Goal: Information Seeking & Learning: Learn about a topic

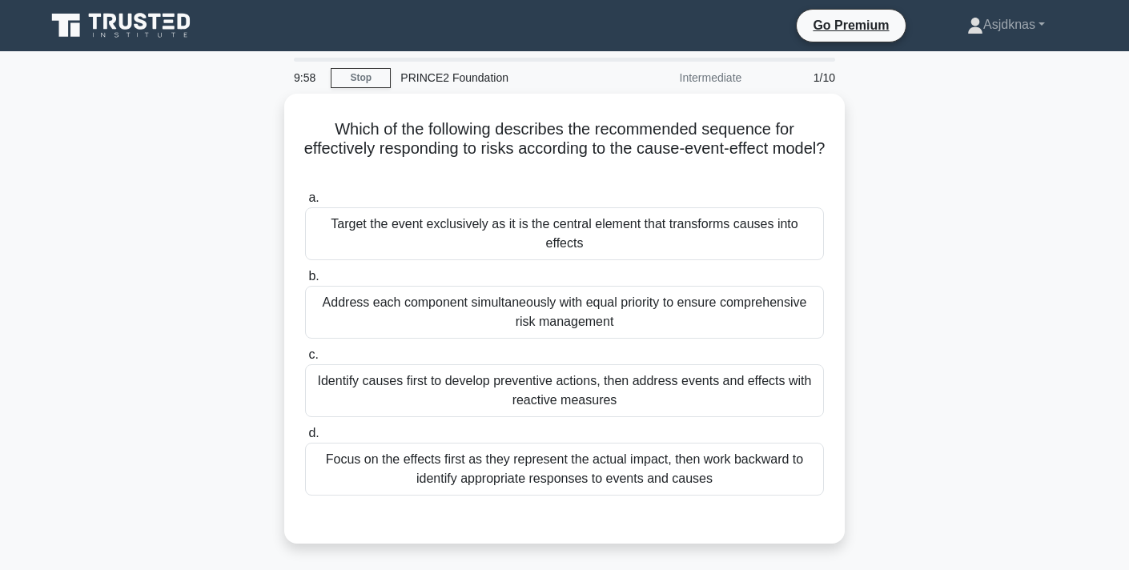
click at [112, 24] on icon at bounding box center [110, 22] width 13 height 16
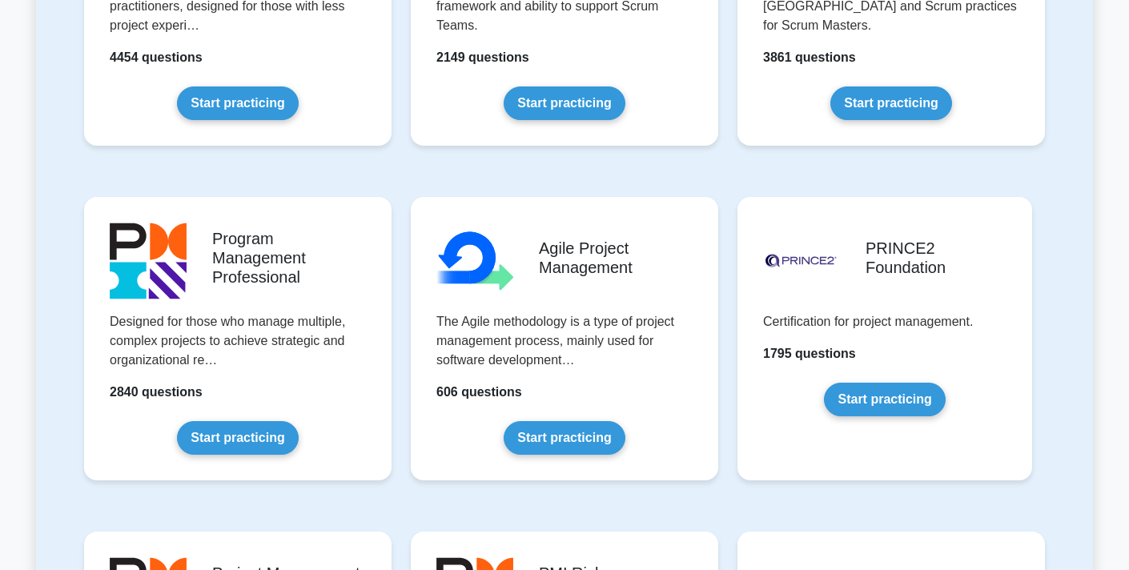
scroll to position [813, 0]
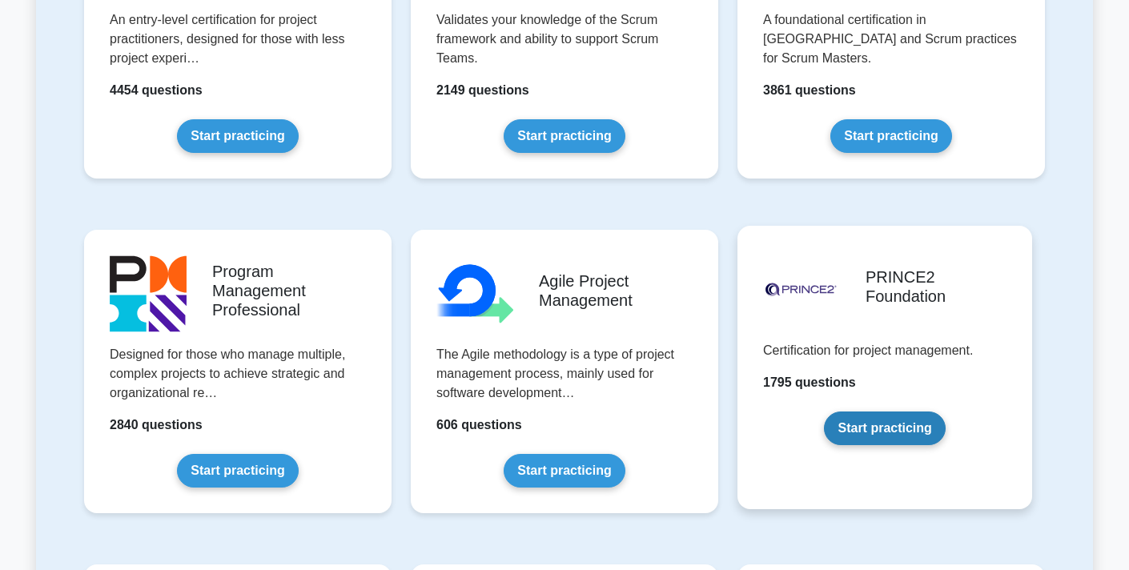
click at [883, 426] on link "Start practicing" at bounding box center [884, 429] width 121 height 34
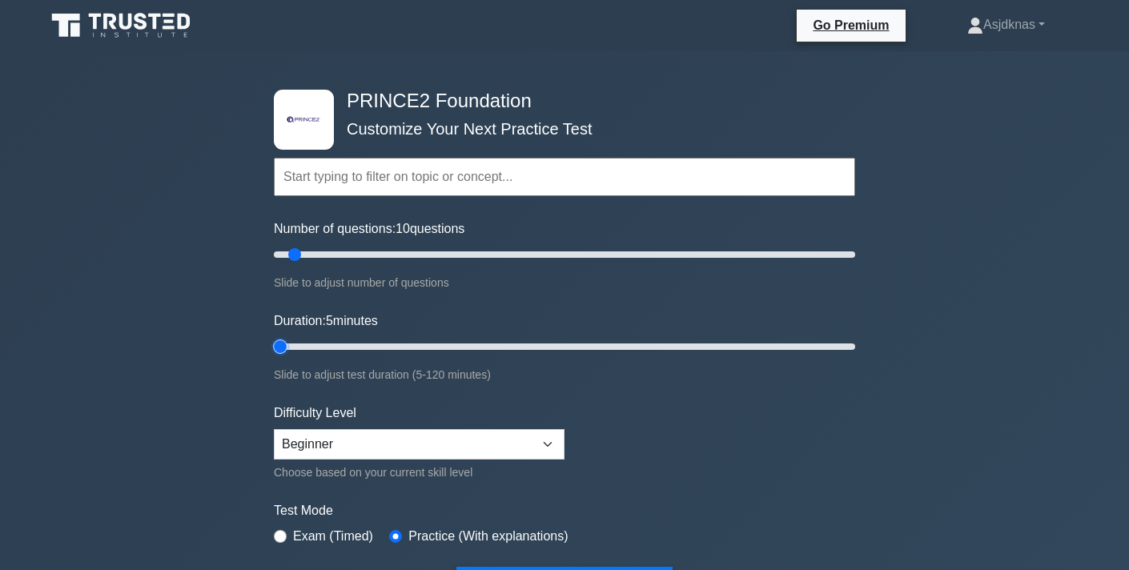
drag, startPoint x: 304, startPoint y: 347, endPoint x: 254, endPoint y: 358, distance: 51.7
click at [274, 356] on input "Duration: 5 minutes" at bounding box center [565, 346] width 582 height 19
click at [305, 347] on input "Duration: 5 minutes" at bounding box center [565, 346] width 582 height 19
type input "20"
click at [344, 341] on input "Duration: 20 minutes" at bounding box center [565, 346] width 582 height 19
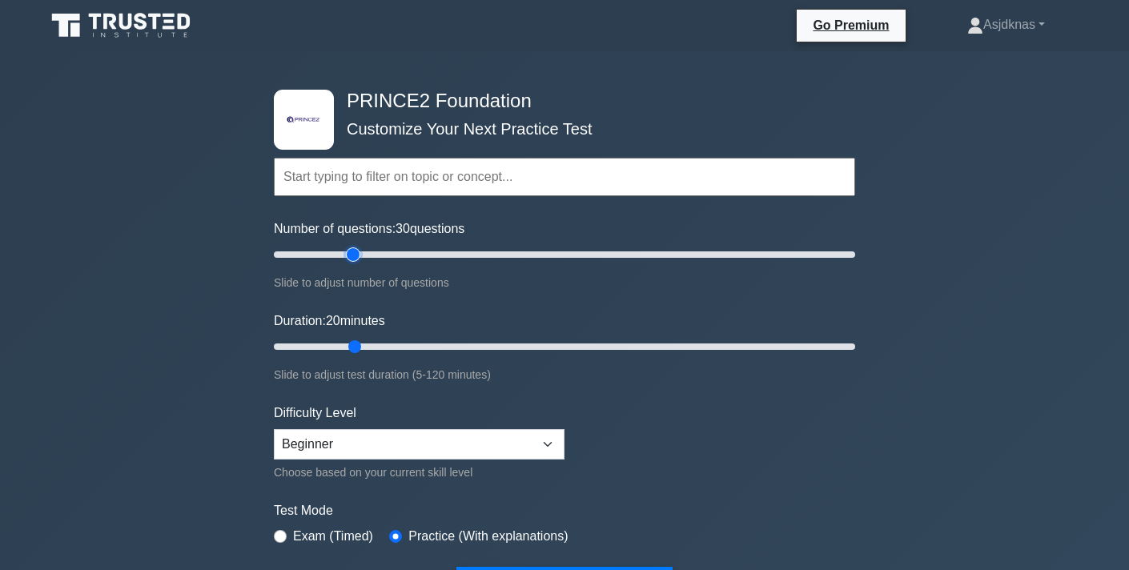
click at [359, 252] on input "Number of questions: 30 questions" at bounding box center [565, 254] width 582 height 19
click at [339, 254] on input "Number of questions: 25 questions" at bounding box center [565, 254] width 582 height 19
type input "200"
click at [852, 253] on input "Number of questions: 25 questions" at bounding box center [565, 254] width 582 height 19
click at [797, 346] on input "Duration: 20 minutes" at bounding box center [565, 346] width 582 height 19
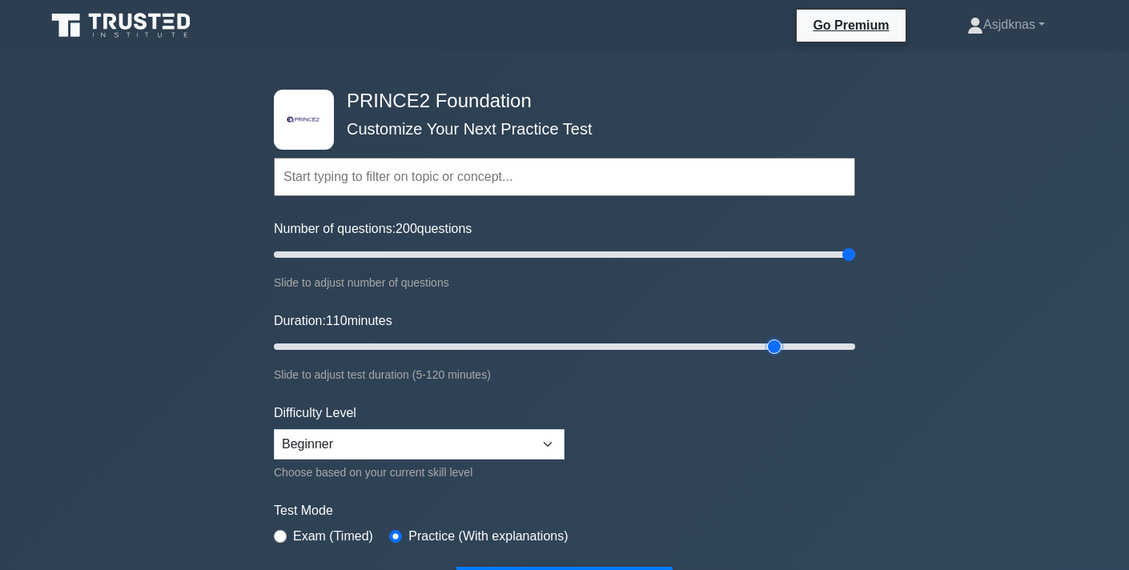
click at [775, 348] on input "Duration: 110 minutes" at bounding box center [565, 346] width 582 height 19
type input "90"
click at [709, 349] on input "Duration: 90 minutes" at bounding box center [565, 346] width 582 height 19
click at [532, 258] on input "Number of questions: 200 questions" at bounding box center [565, 254] width 582 height 19
click at [465, 264] on div "Number of questions: 90 questions Slide to adjust number of questions" at bounding box center [565, 255] width 582 height 73
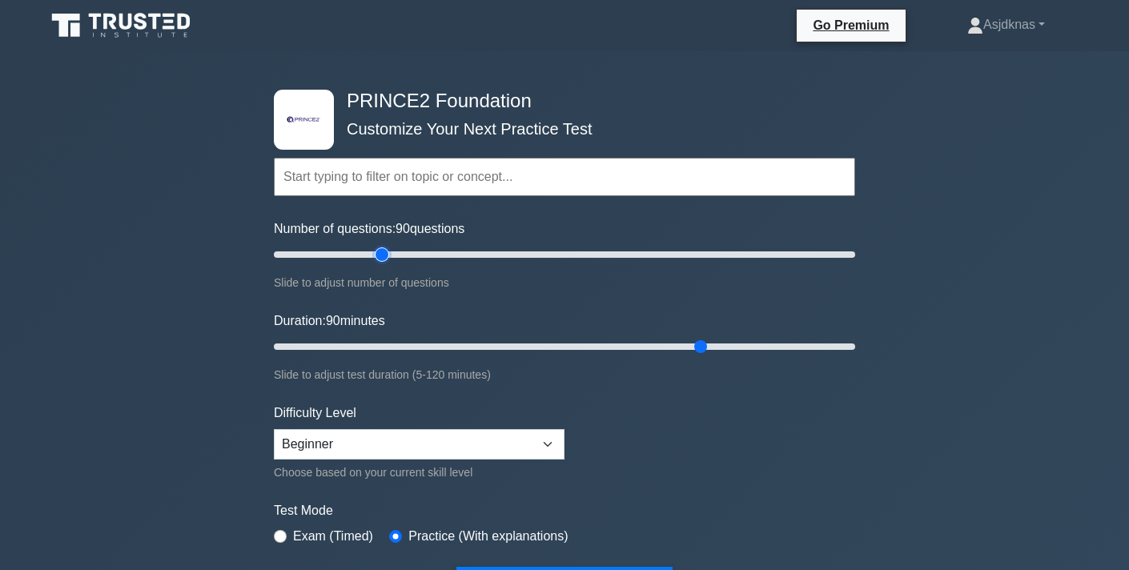
click at [389, 259] on input "Number of questions: 90 questions" at bounding box center [565, 254] width 582 height 19
type input "20"
click at [319, 260] on input "Number of questions: 40 questions" at bounding box center [565, 254] width 582 height 19
type input "25"
click at [391, 347] on input "Duration: 25 minutes" at bounding box center [565, 346] width 582 height 19
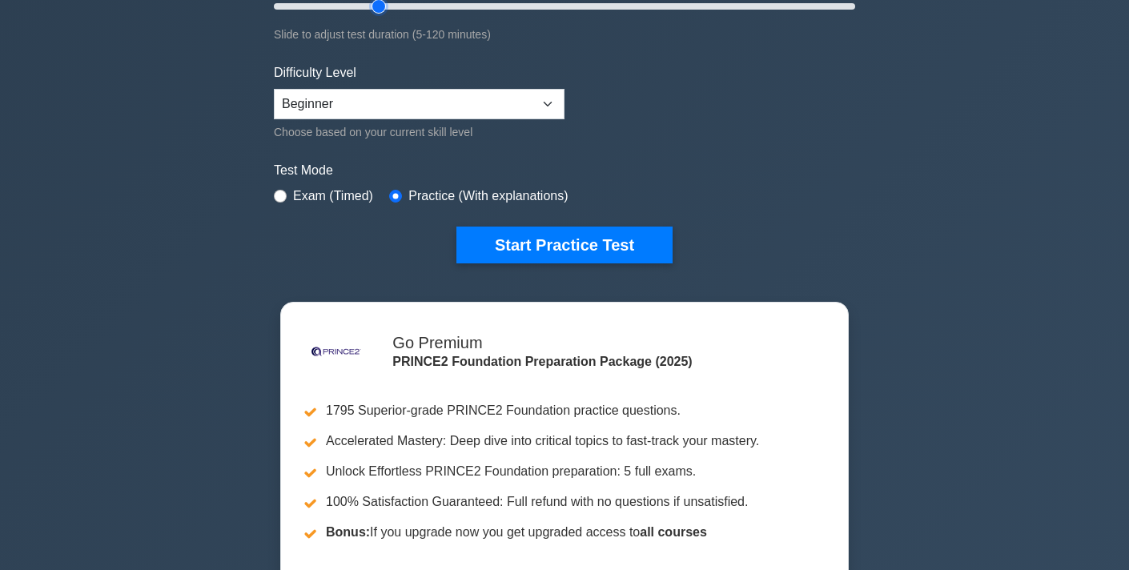
scroll to position [284, 0]
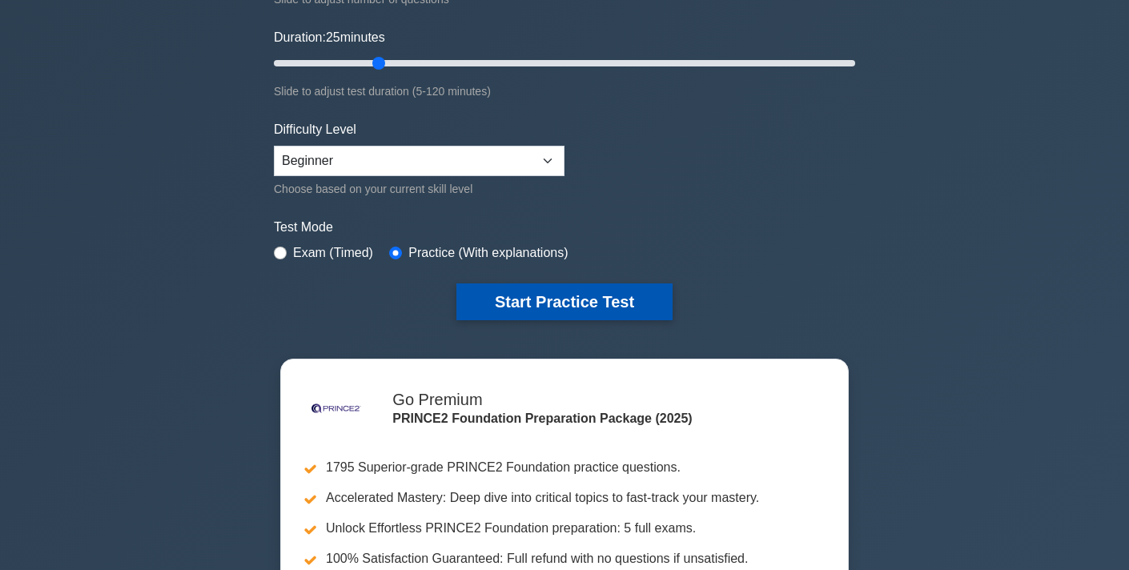
click at [502, 304] on button "Start Practice Test" at bounding box center [565, 302] width 216 height 37
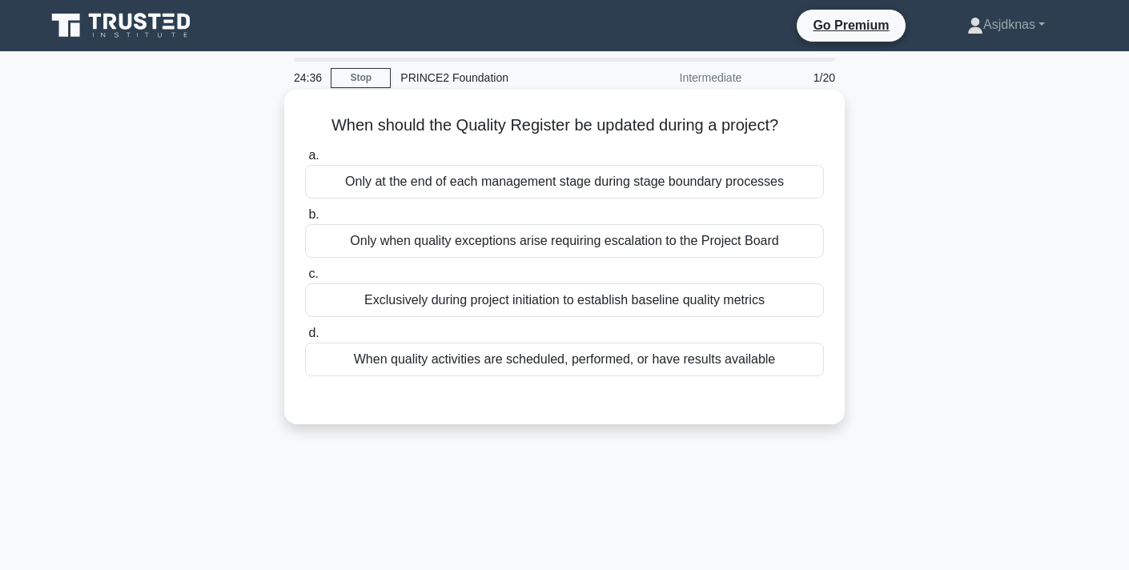
click at [421, 363] on div "When quality activities are scheduled, performed, or have results available" at bounding box center [564, 360] width 519 height 34
click at [305, 339] on input "d. When quality activities are scheduled, performed, or have results available" at bounding box center [305, 333] width 0 height 10
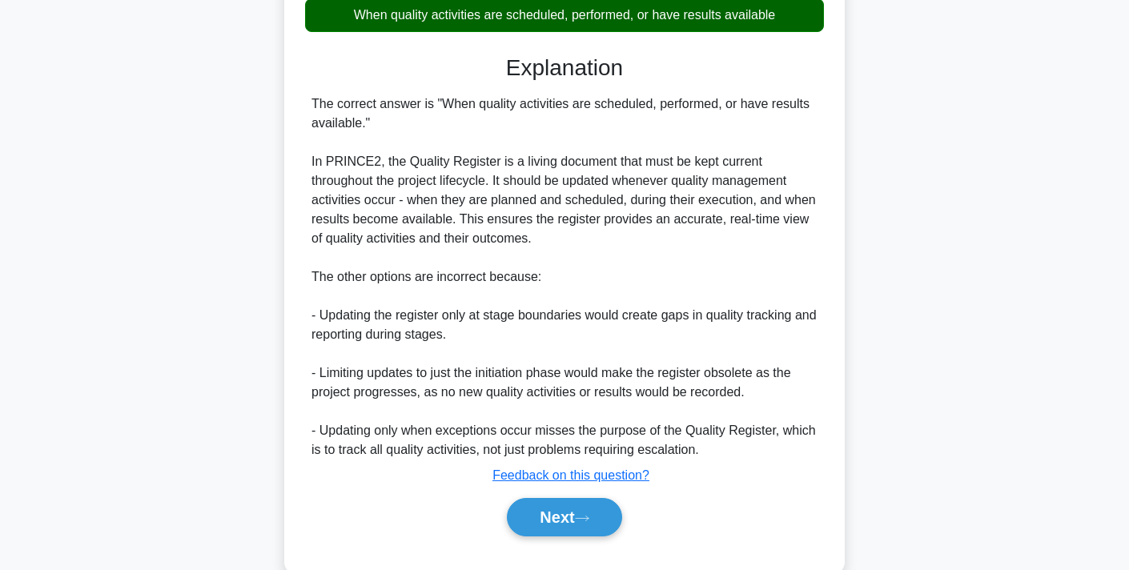
scroll to position [379, 0]
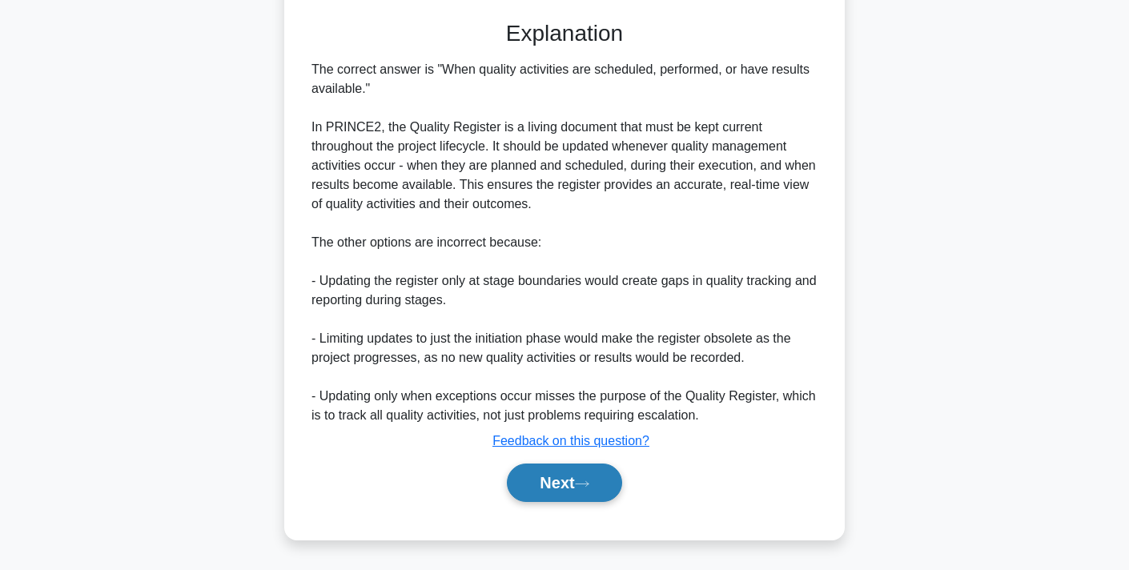
click at [565, 474] on button "Next" at bounding box center [564, 483] width 115 height 38
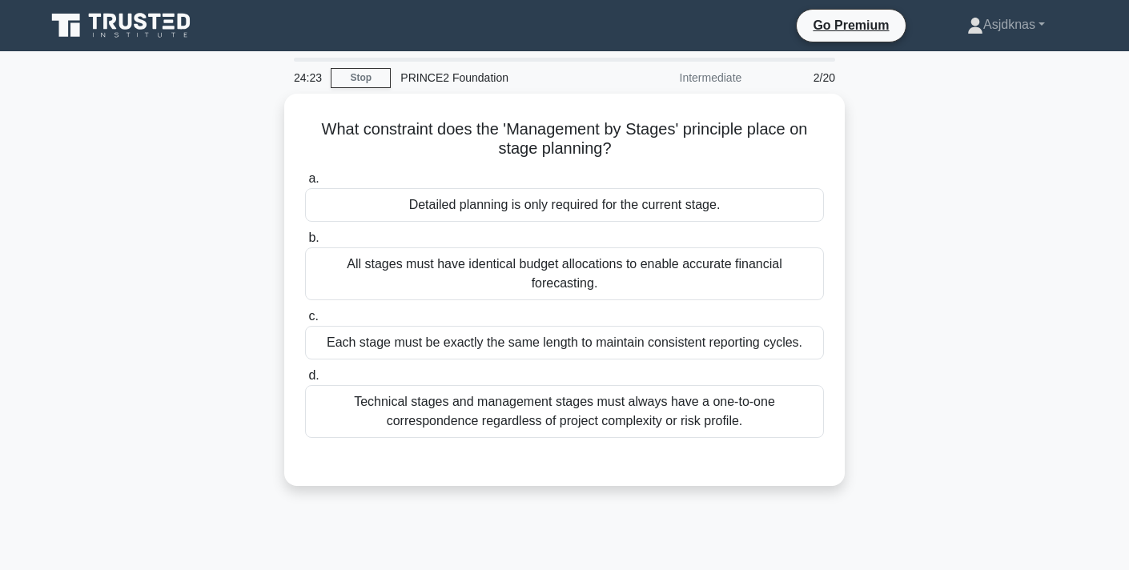
scroll to position [0, 0]
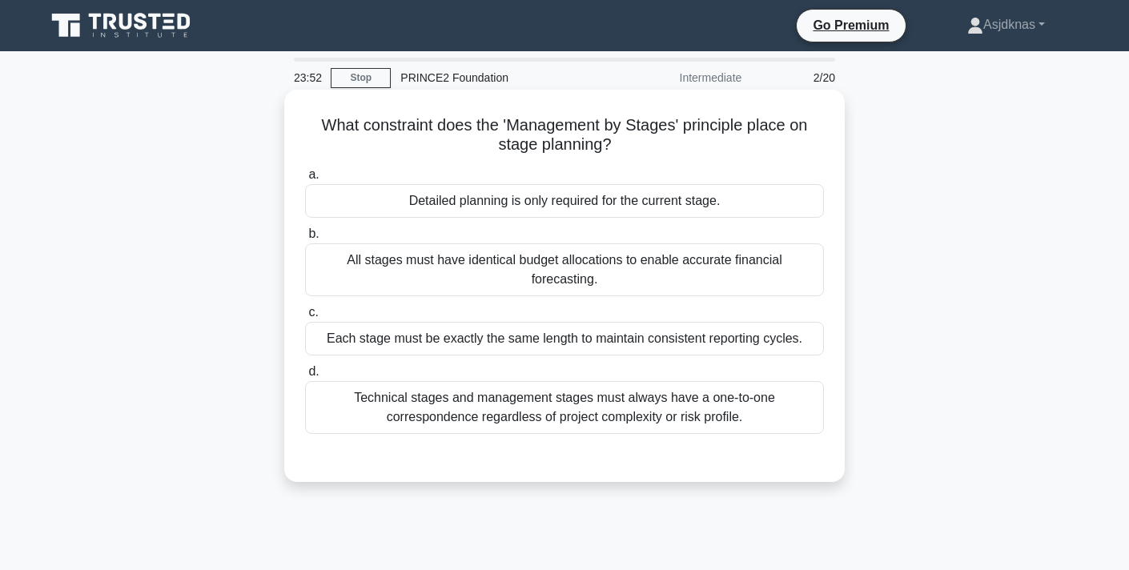
click at [359, 391] on div "Technical stages and management stages must always have a one-to-one correspond…" at bounding box center [564, 407] width 519 height 53
click at [305, 377] on input "d. Technical stages and management stages must always have a one-to-one corresp…" at bounding box center [305, 372] width 0 height 10
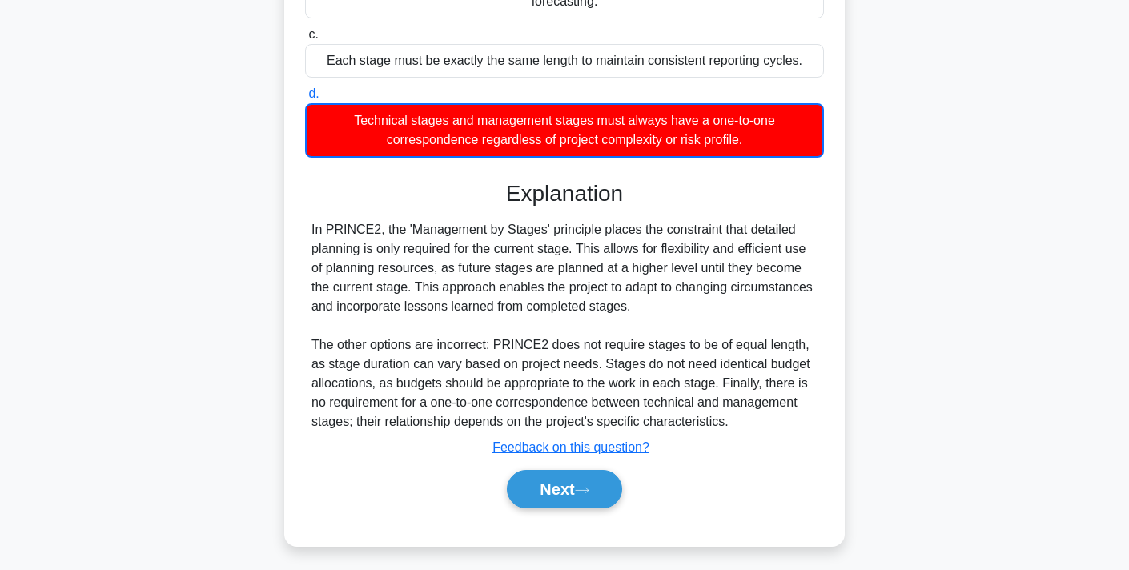
scroll to position [279, 0]
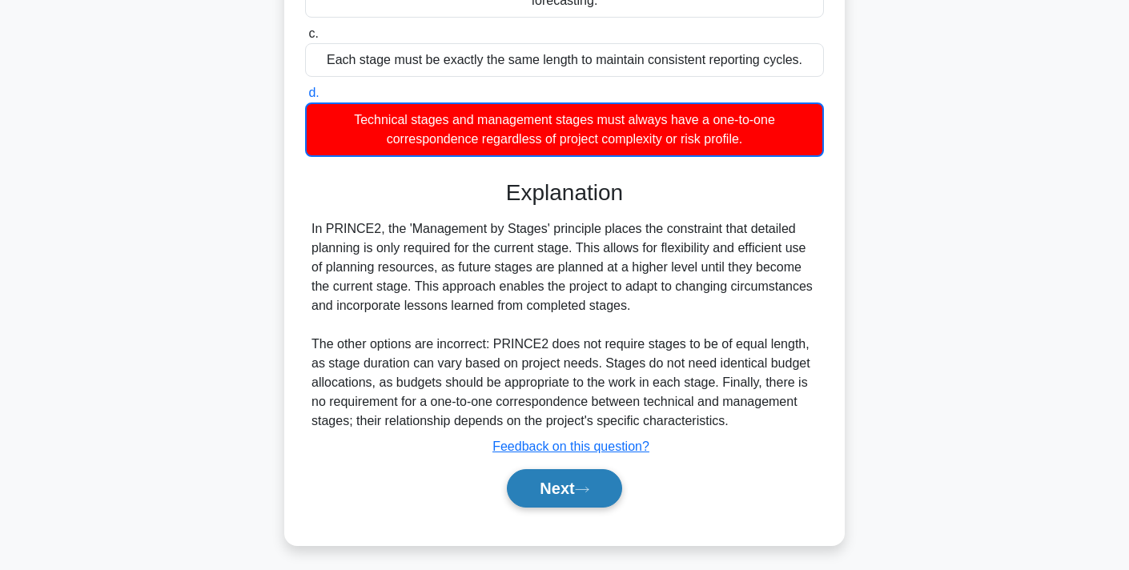
click at [539, 469] on button "Next" at bounding box center [564, 488] width 115 height 38
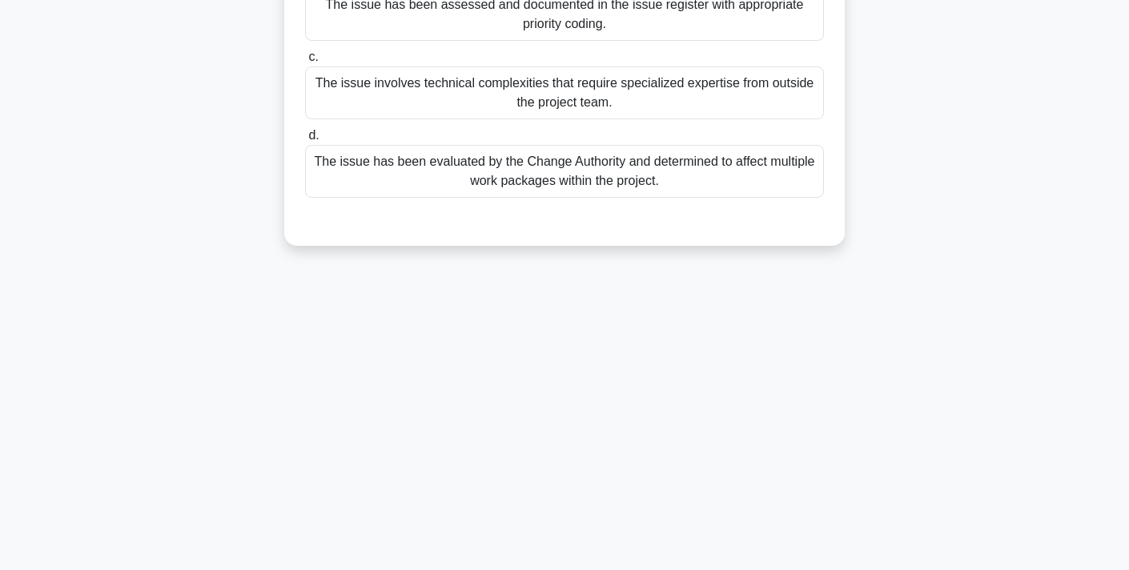
scroll to position [0, 0]
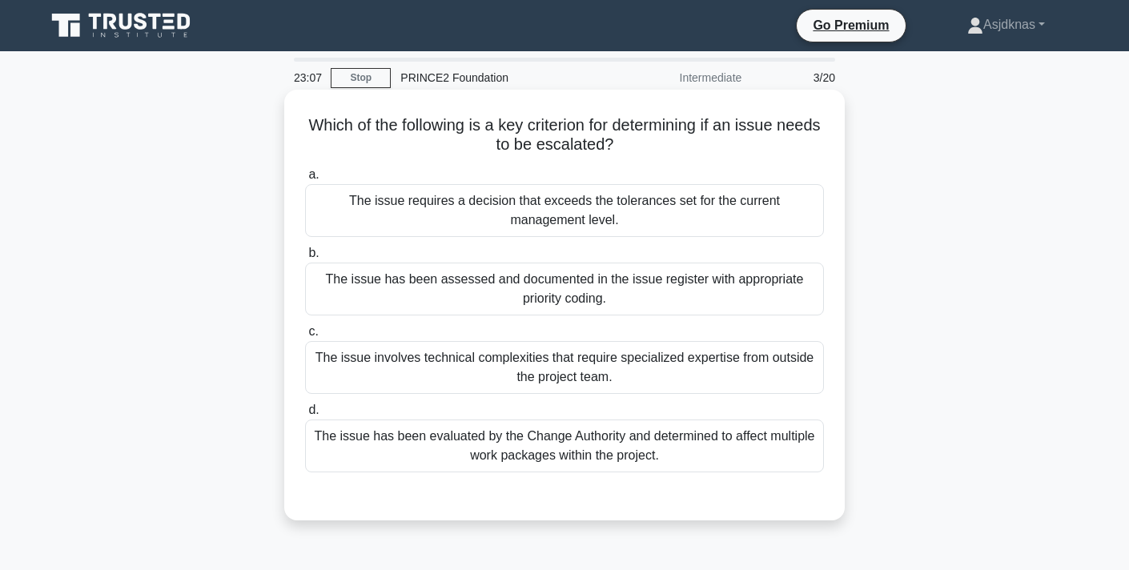
click at [336, 206] on div "The issue requires a decision that exceeds the tolerances set for the current m…" at bounding box center [564, 210] width 519 height 53
click at [305, 180] on input "a. The issue requires a decision that exceeds the tolerances set for the curren…" at bounding box center [305, 175] width 0 height 10
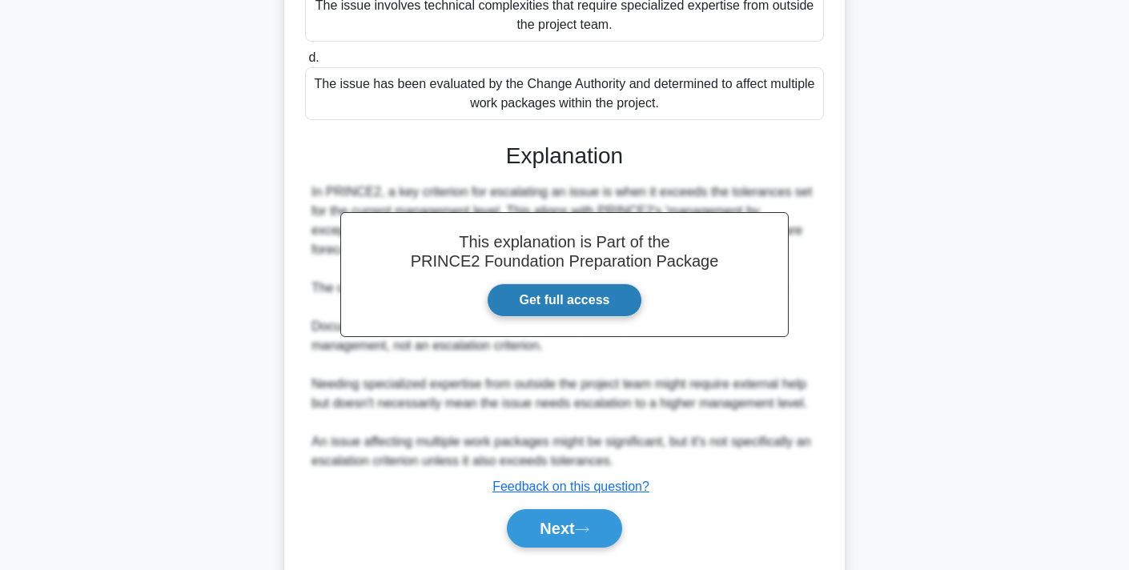
scroll to position [398, 0]
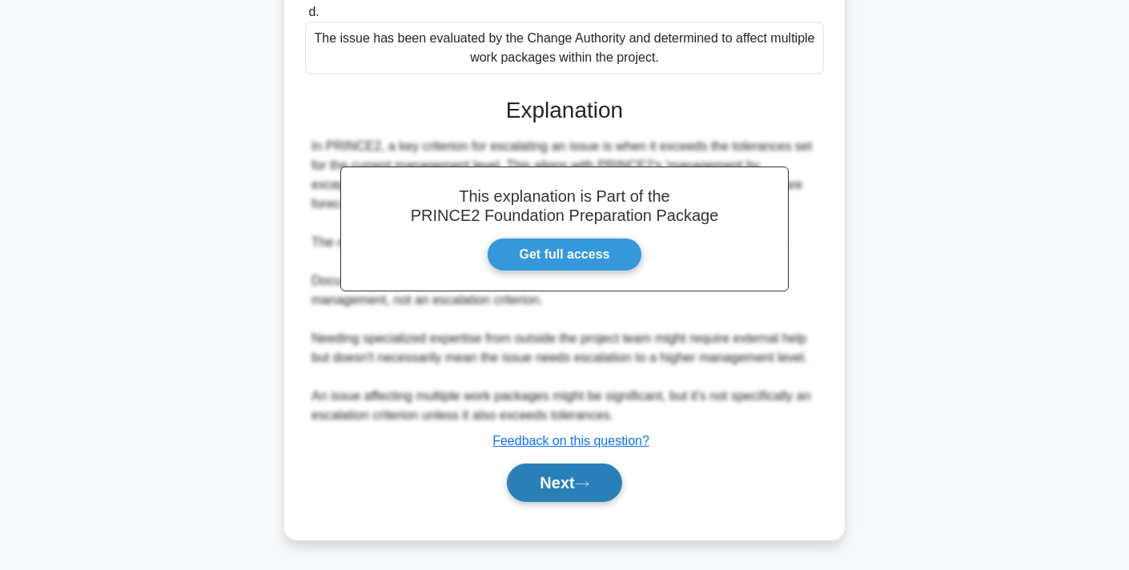
click at [560, 485] on button "Next" at bounding box center [564, 483] width 115 height 38
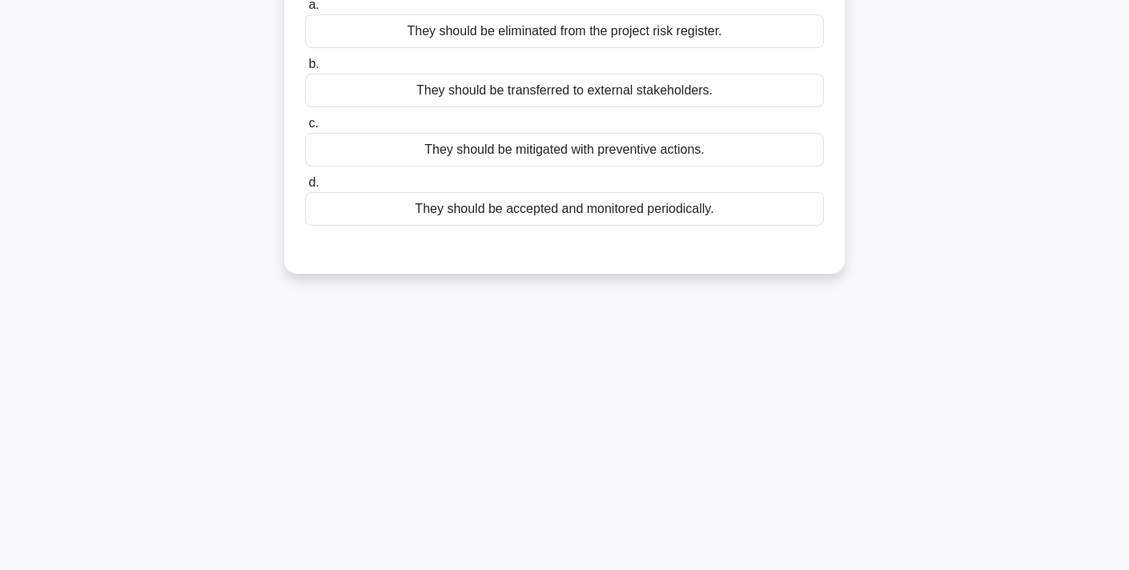
scroll to position [0, 0]
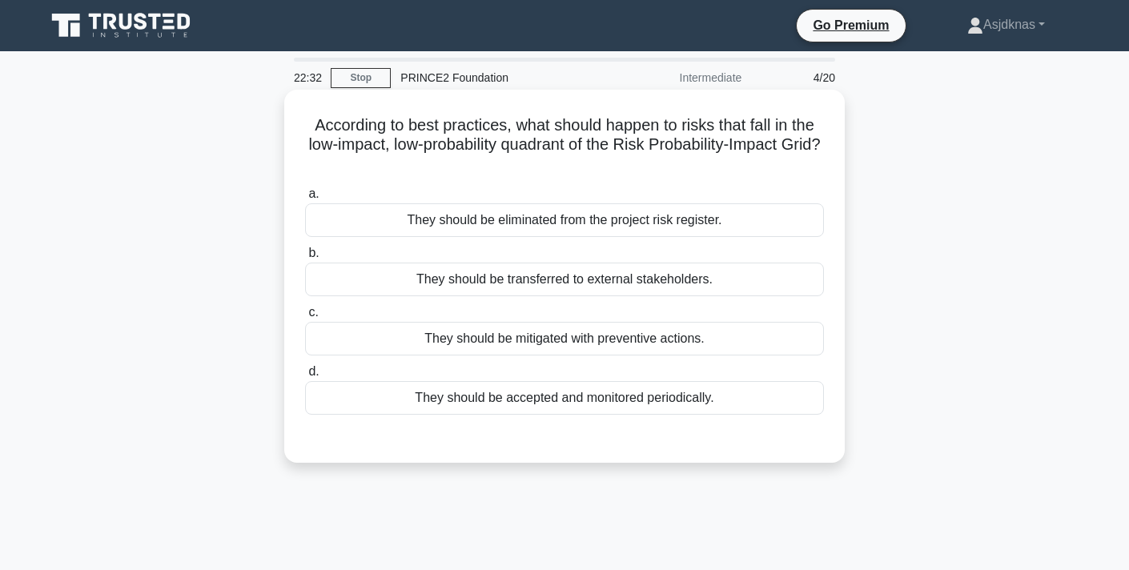
click at [427, 338] on div "They should be mitigated with preventive actions." at bounding box center [564, 339] width 519 height 34
click at [305, 318] on input "c. They should be mitigated with preventive actions." at bounding box center [305, 313] width 0 height 10
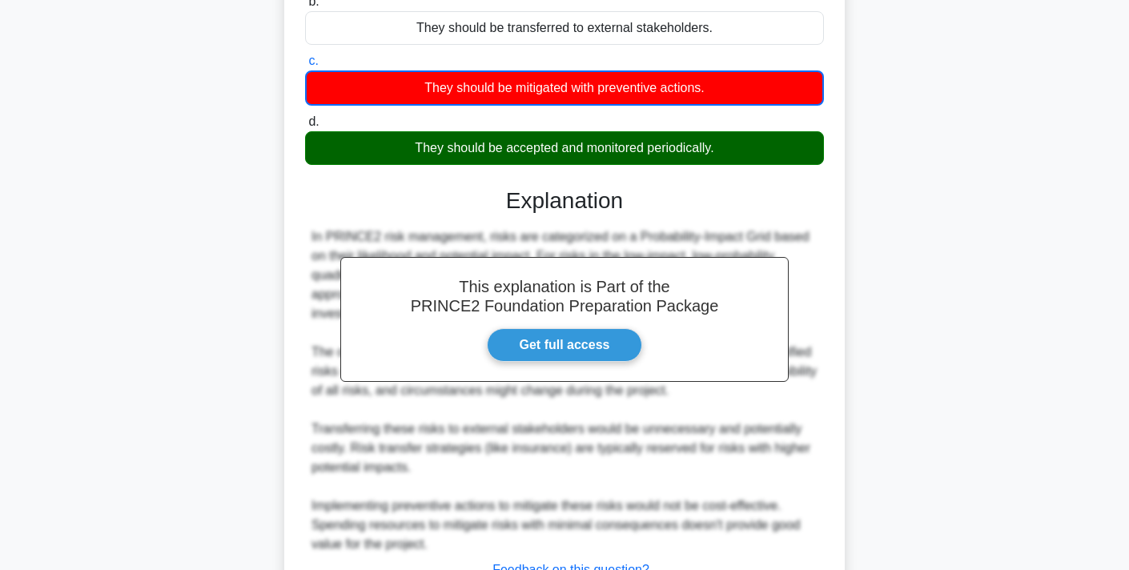
scroll to position [380, 0]
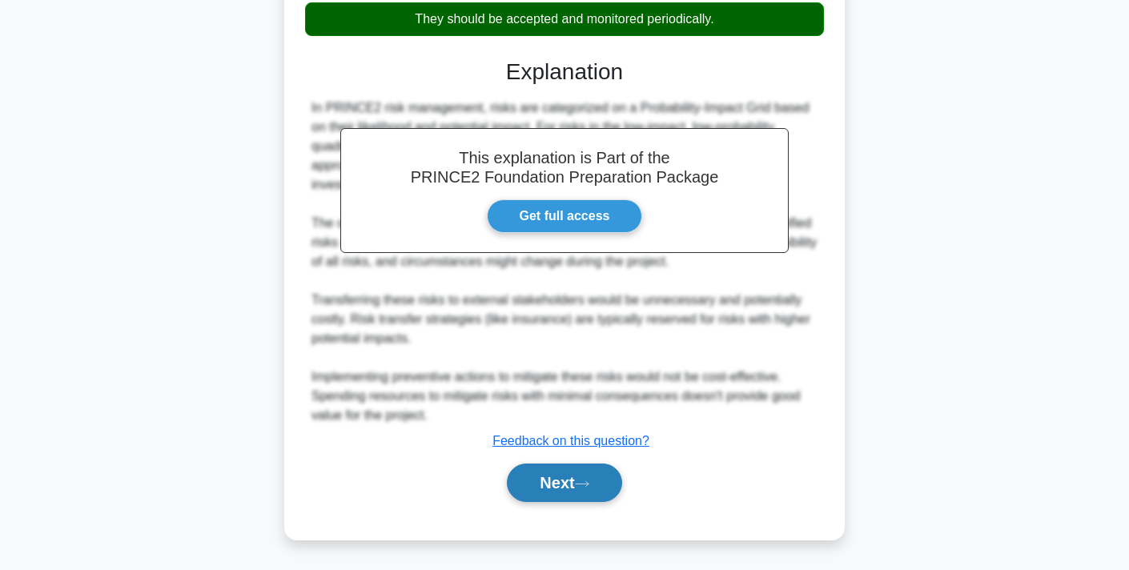
click at [533, 475] on button "Next" at bounding box center [564, 483] width 115 height 38
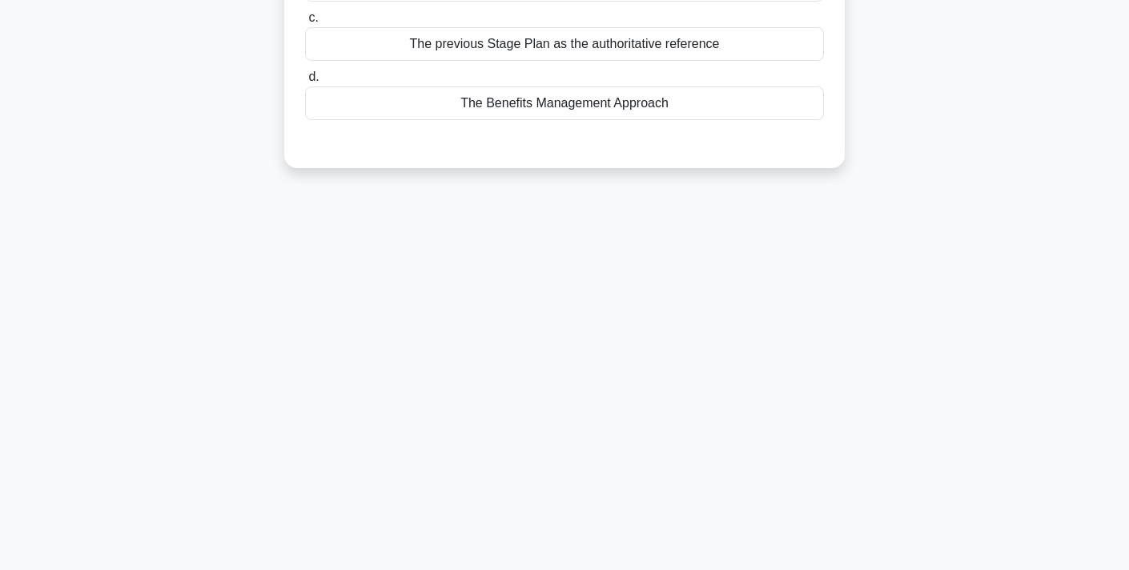
scroll to position [0, 0]
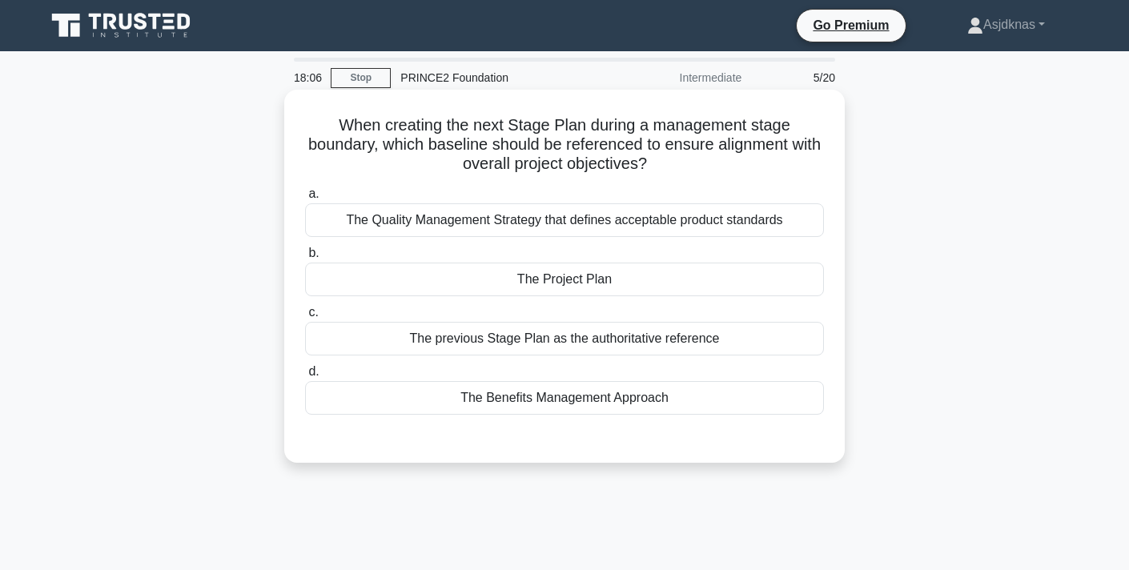
click at [638, 282] on div "The Project Plan" at bounding box center [564, 280] width 519 height 34
click at [305, 259] on input "b. The Project Plan" at bounding box center [305, 253] width 0 height 10
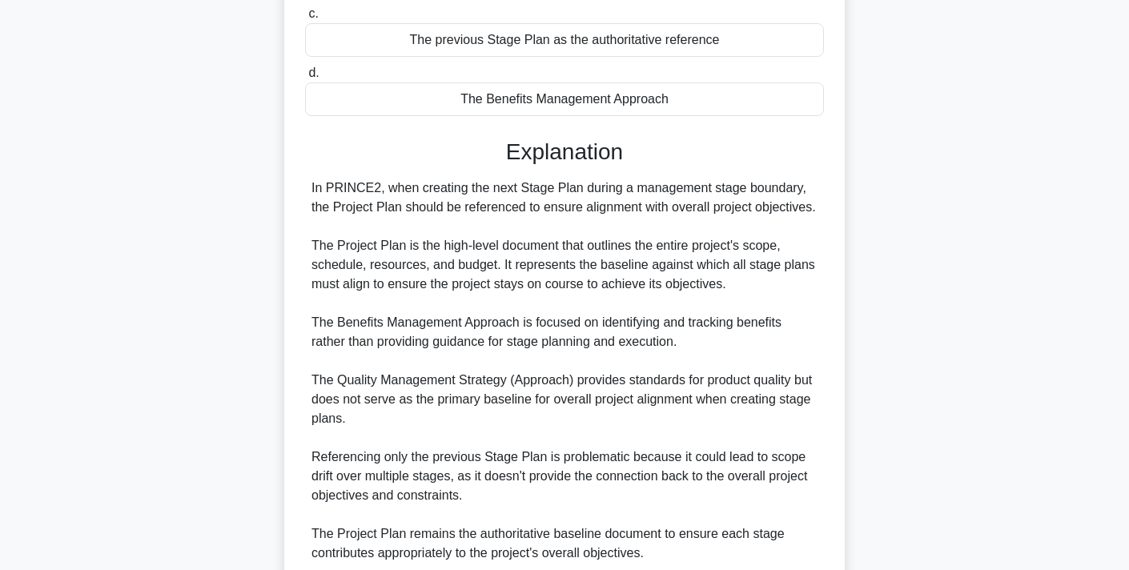
scroll to position [437, 0]
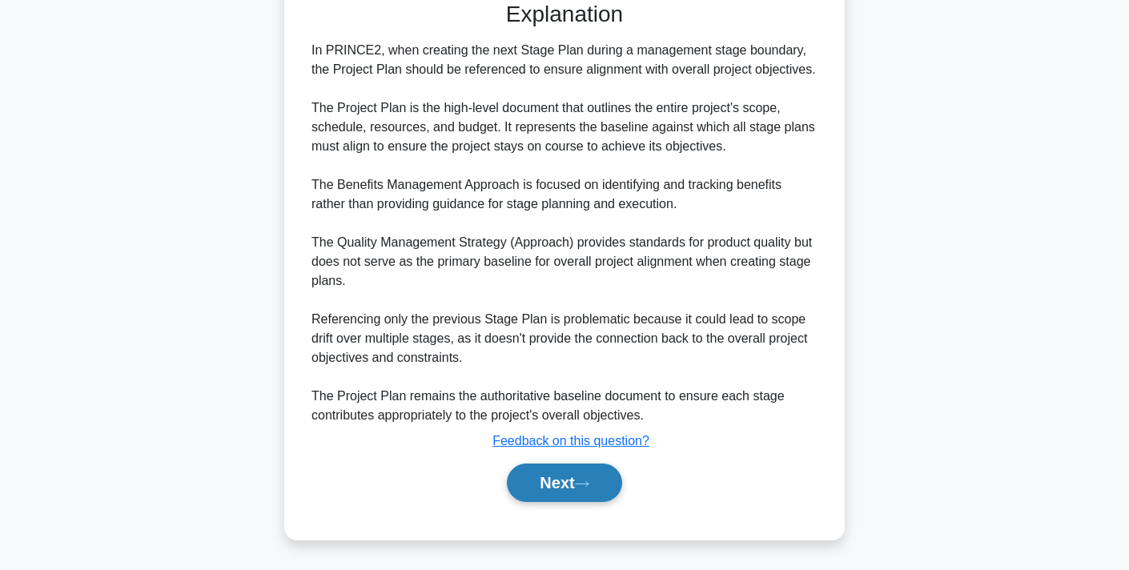
click at [572, 483] on button "Next" at bounding box center [564, 483] width 115 height 38
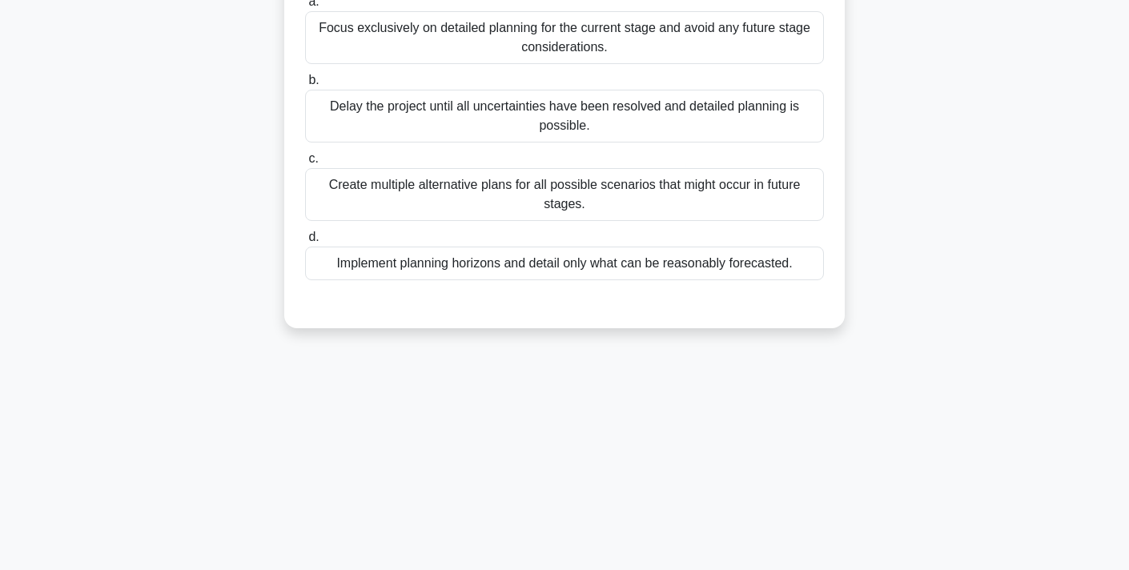
scroll to position [0, 0]
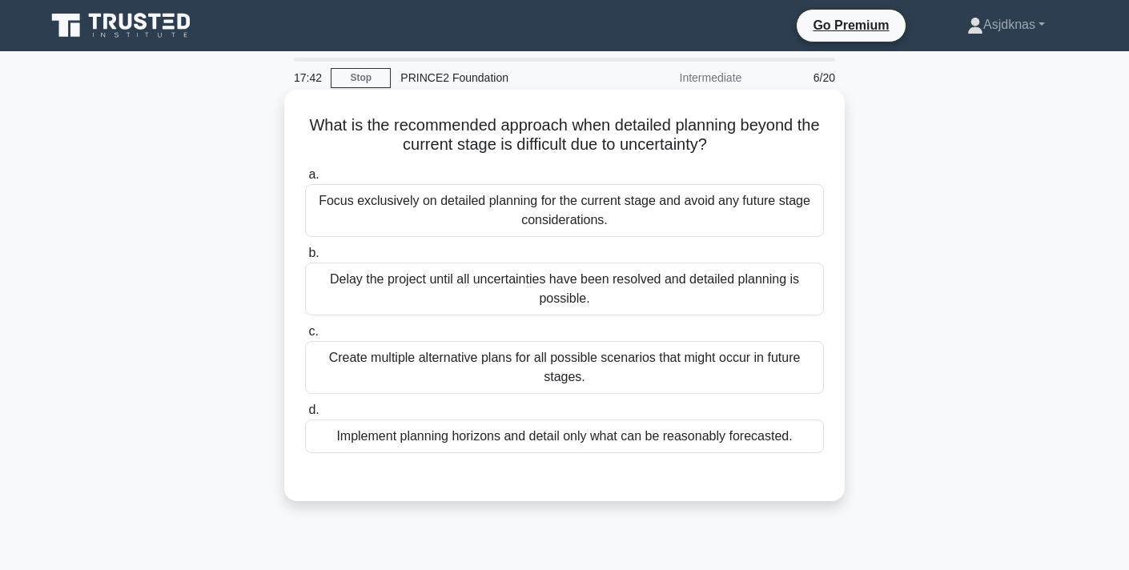
click at [544, 447] on div "Implement planning horizons and detail only what can be reasonably forecasted." at bounding box center [564, 437] width 519 height 34
click at [305, 416] on input "d. Implement planning horizons and detail only what can be reasonably forecaste…" at bounding box center [305, 410] width 0 height 10
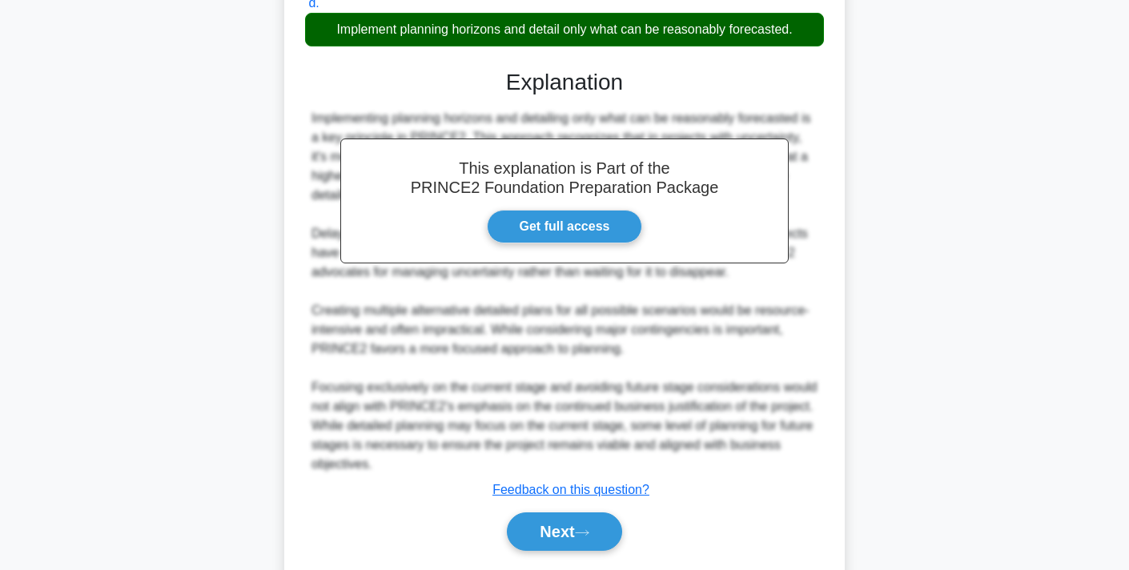
scroll to position [456, 0]
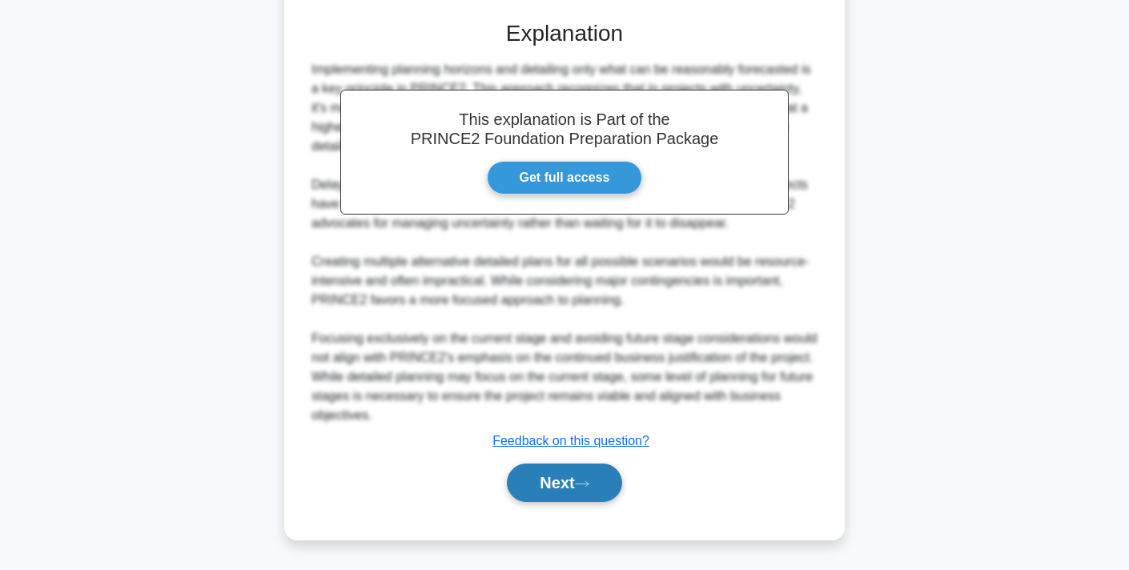
click at [546, 481] on button "Next" at bounding box center [564, 483] width 115 height 38
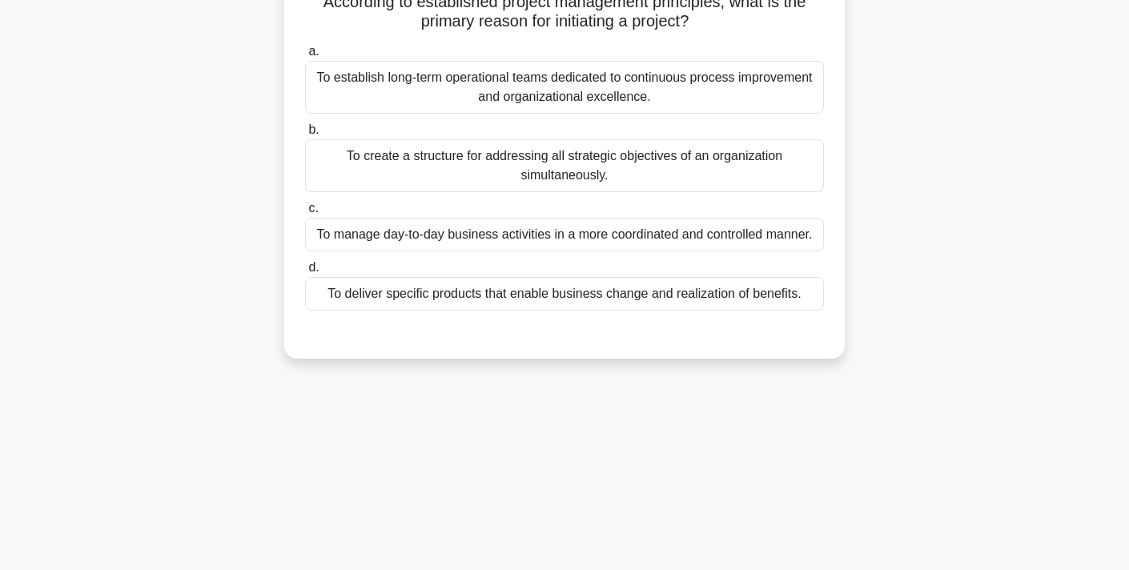
scroll to position [0, 0]
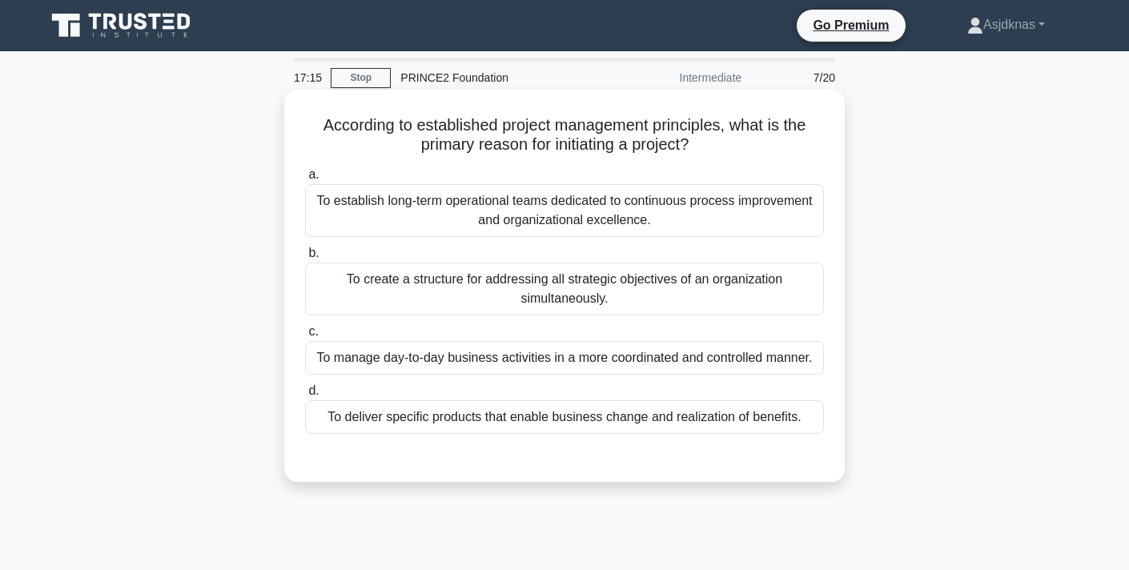
click at [728, 285] on div "To create a structure for addressing all strategic objectives of an organizatio…" at bounding box center [564, 289] width 519 height 53
click at [305, 259] on input "b. To create a structure for addressing all strategic objectives of an organiza…" at bounding box center [305, 253] width 0 height 10
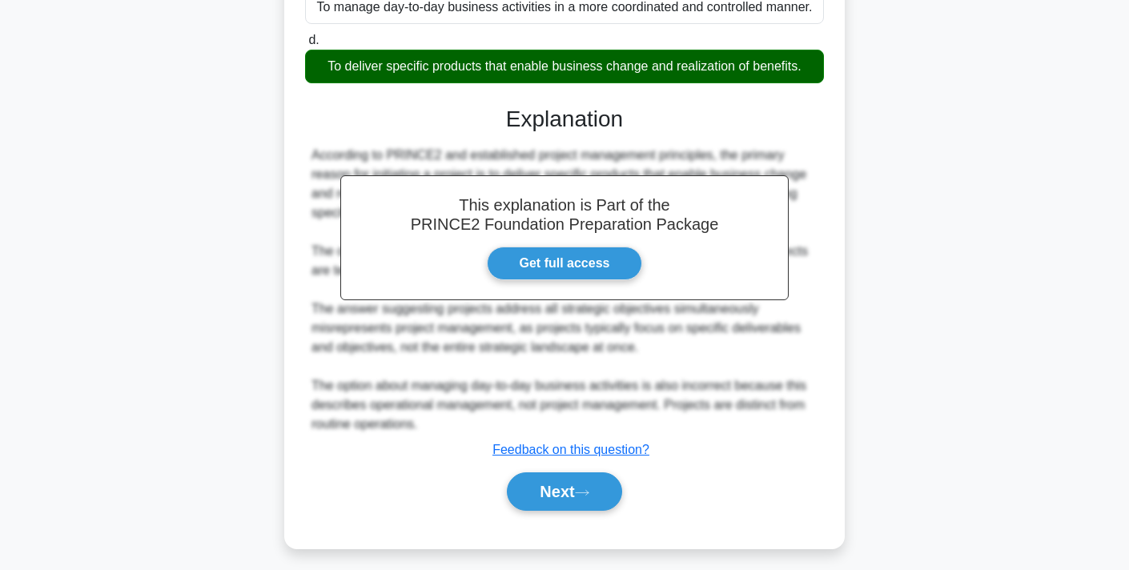
scroll to position [360, 0]
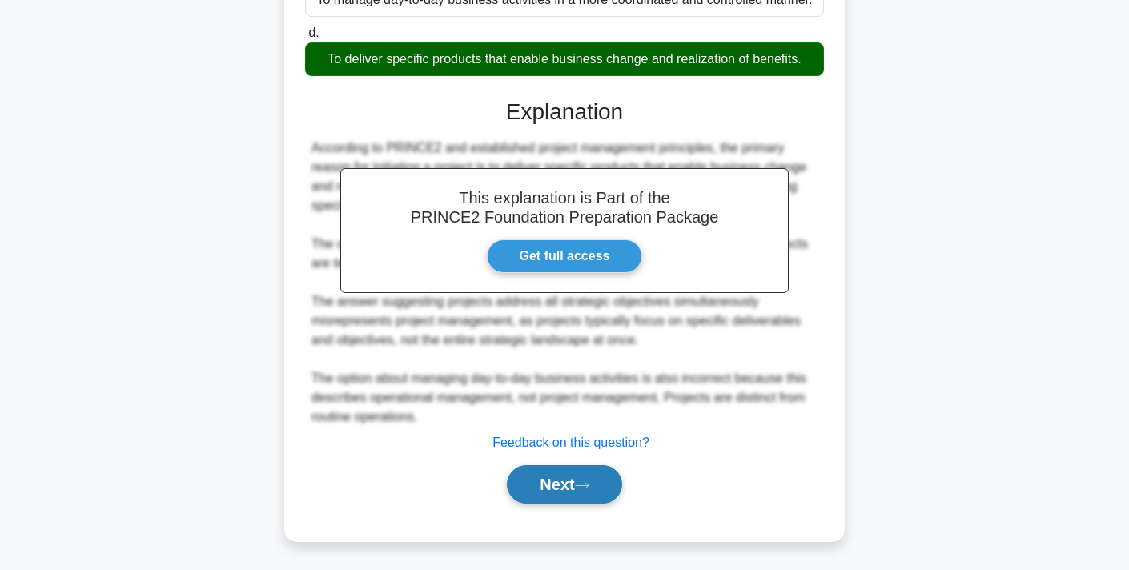
click at [572, 477] on button "Next" at bounding box center [564, 484] width 115 height 38
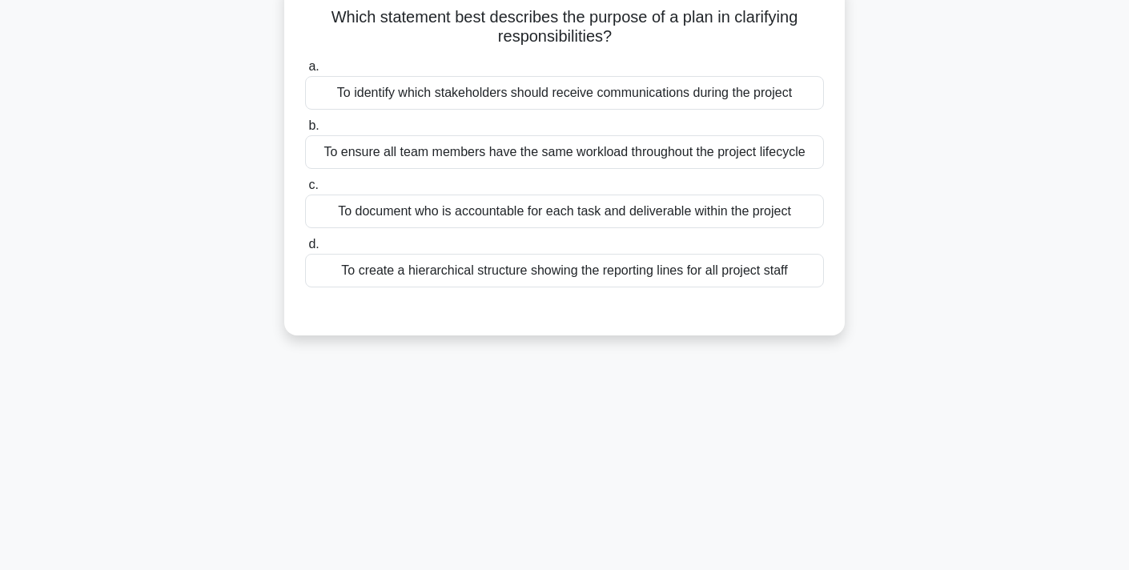
scroll to position [0, 0]
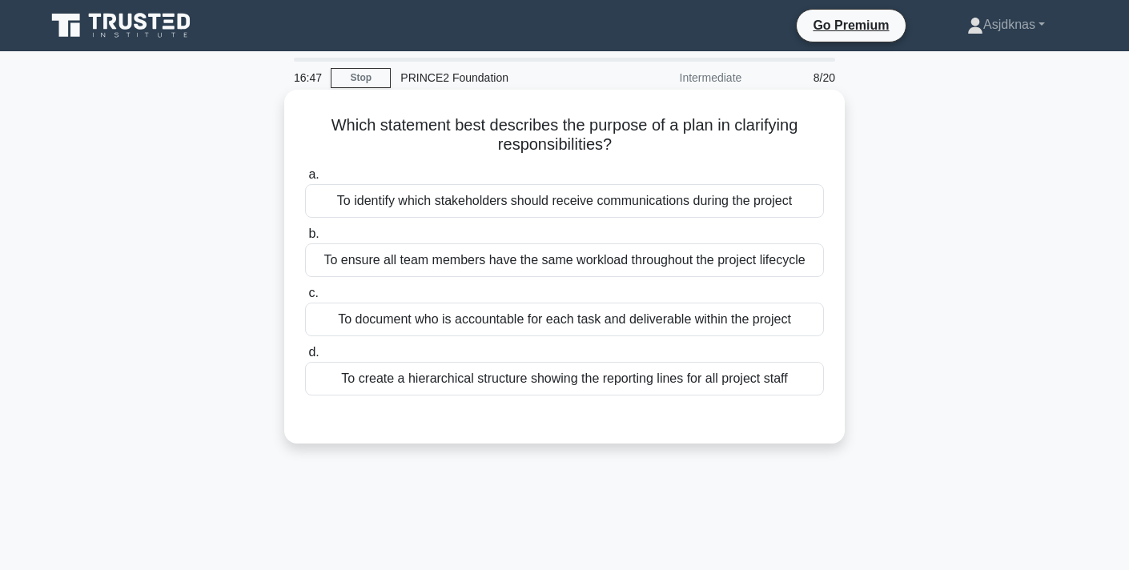
click at [632, 321] on div "To document who is accountable for each task and deliverable within the project" at bounding box center [564, 320] width 519 height 34
click at [305, 299] on input "c. To document who is accountable for each task and deliverable within the proj…" at bounding box center [305, 293] width 0 height 10
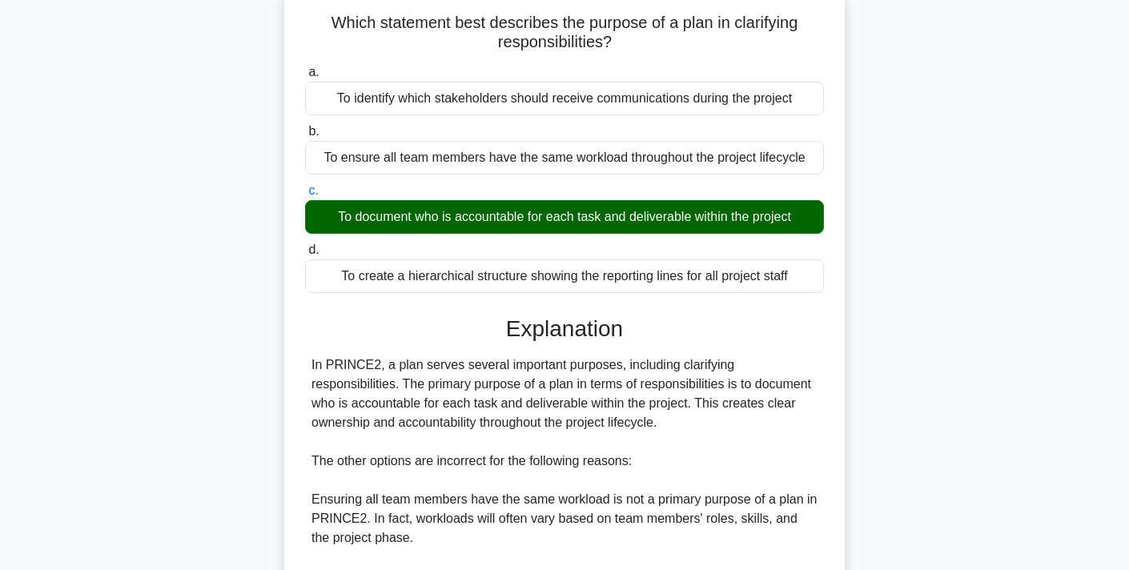
scroll to position [360, 0]
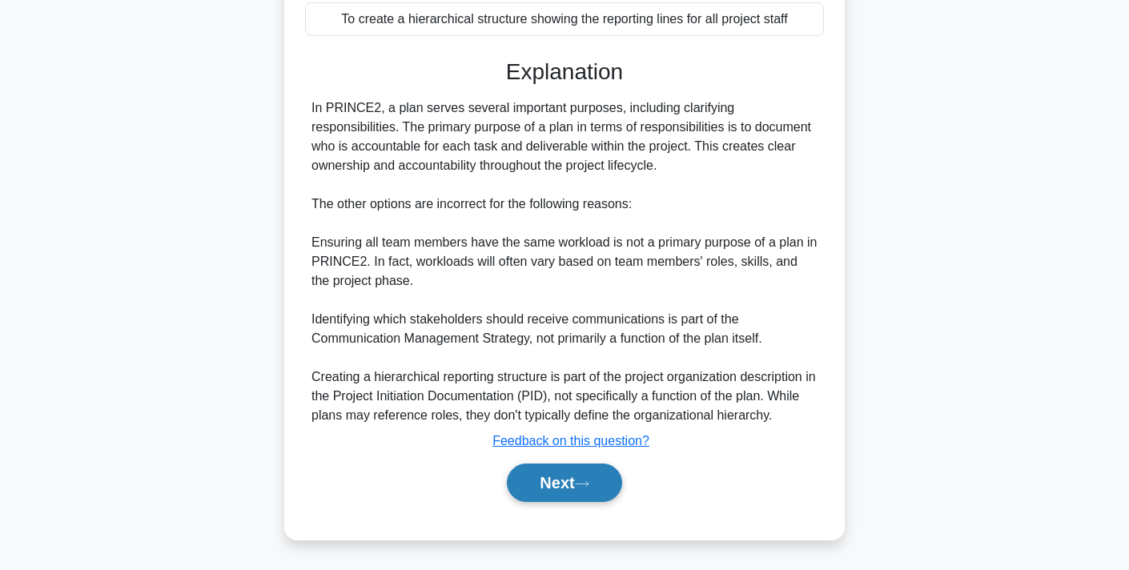
click at [570, 487] on button "Next" at bounding box center [564, 483] width 115 height 38
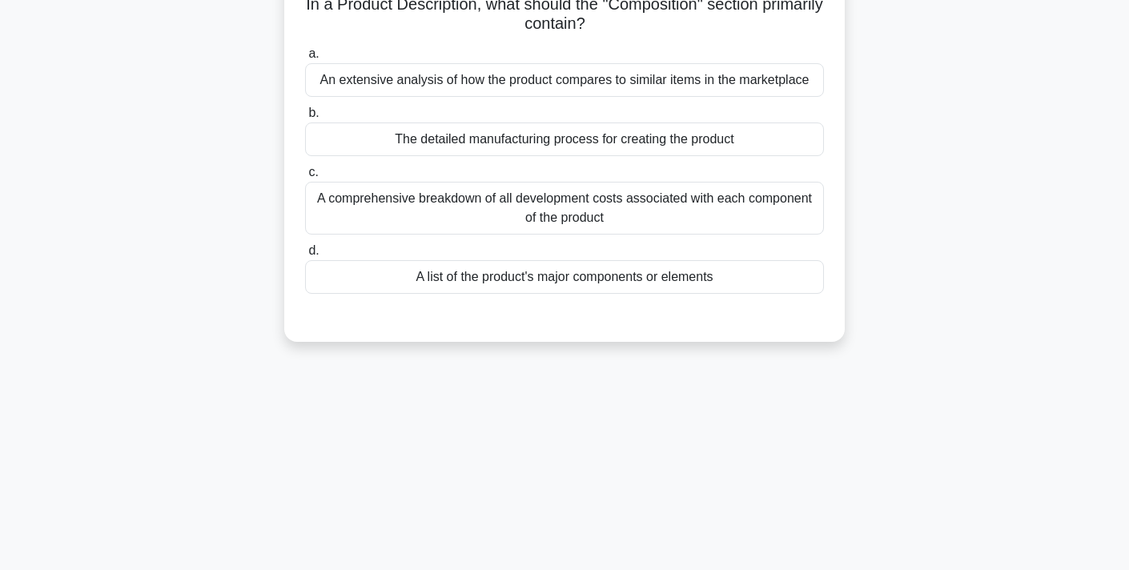
scroll to position [0, 0]
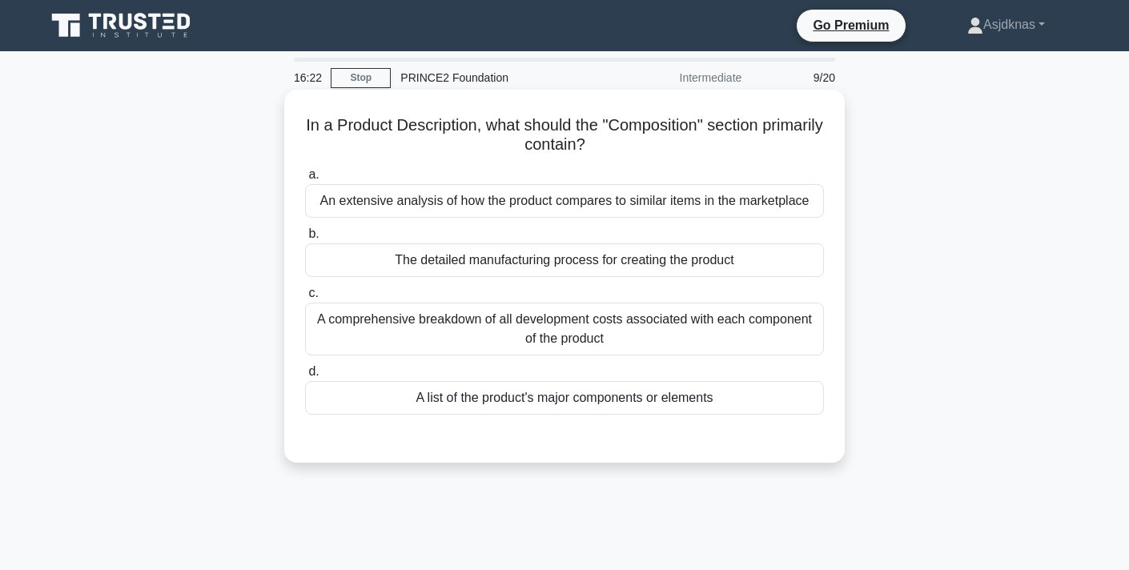
click at [613, 327] on div "A comprehensive breakdown of all development costs associated with each compone…" at bounding box center [564, 329] width 519 height 53
click at [305, 299] on input "c. A comprehensive breakdown of all development costs associated with each comp…" at bounding box center [305, 293] width 0 height 10
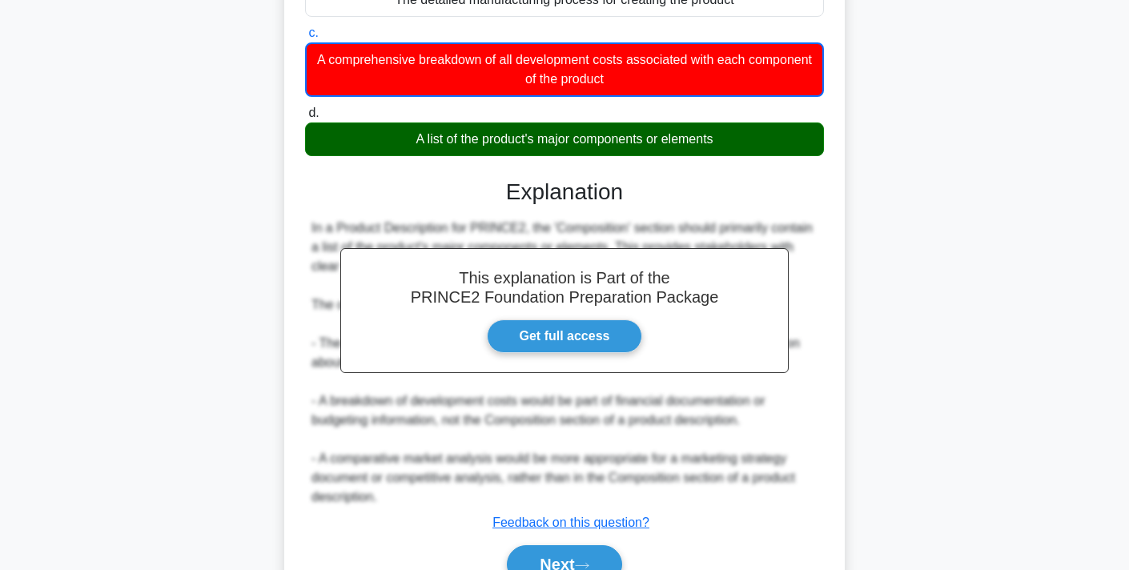
scroll to position [342, 0]
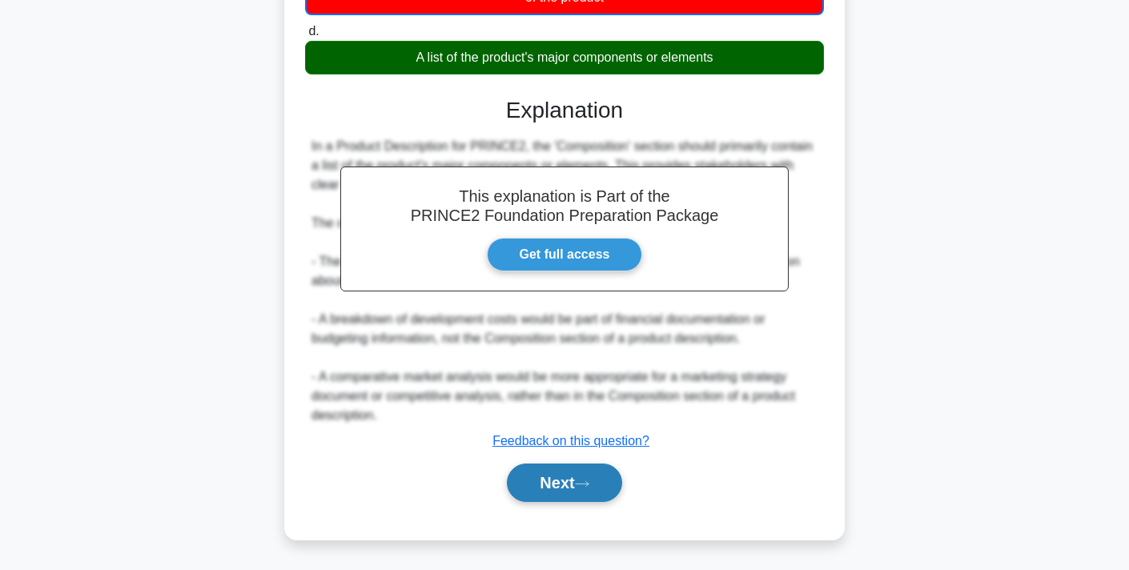
click at [569, 474] on button "Next" at bounding box center [564, 483] width 115 height 38
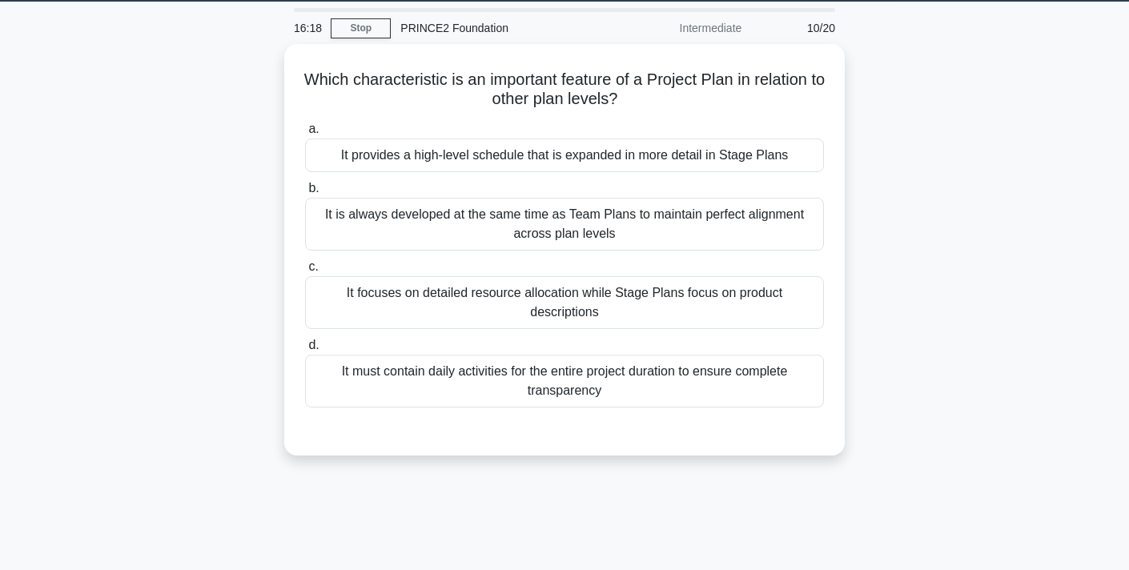
scroll to position [0, 0]
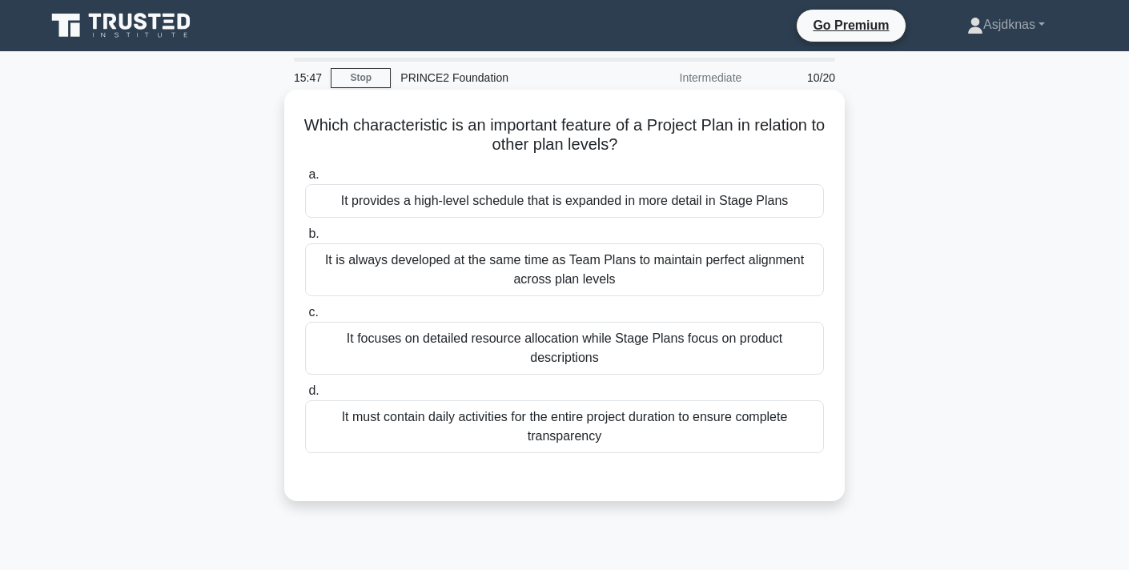
click at [699, 202] on div "It provides a high-level schedule that is expanded in more detail in Stage Plans" at bounding box center [564, 201] width 519 height 34
click at [305, 180] on input "a. It provides a high-level schedule that is expanded in more detail in Stage P…" at bounding box center [305, 175] width 0 height 10
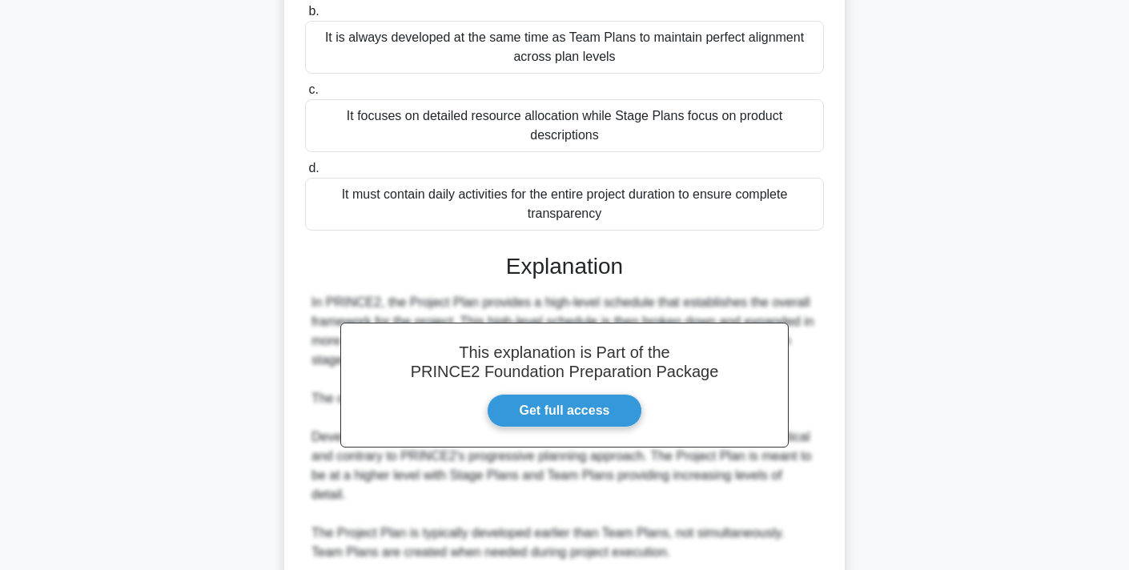
scroll to position [398, 0]
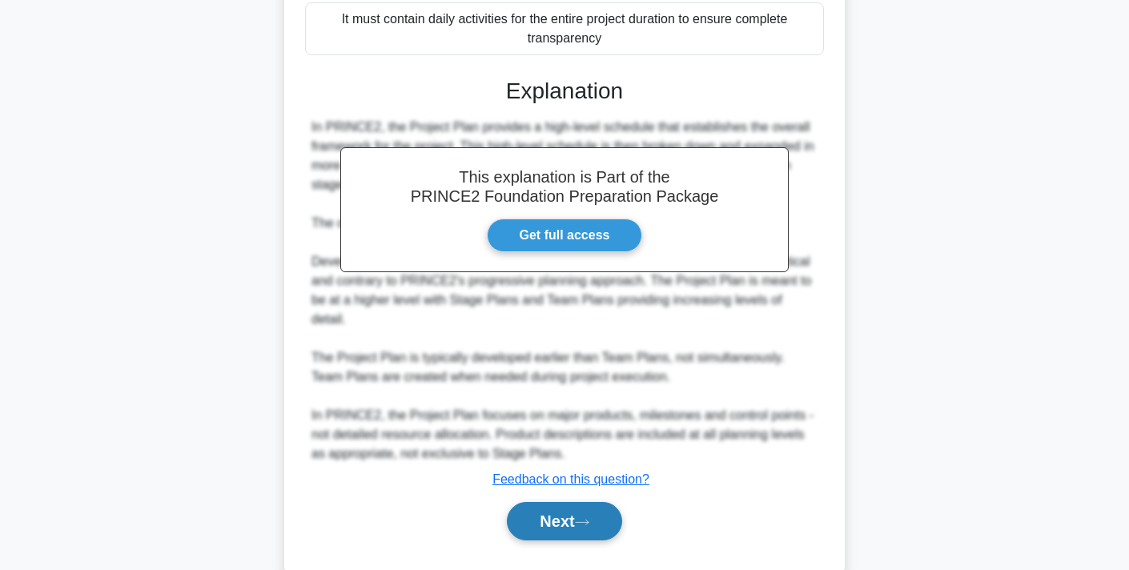
click at [588, 502] on button "Next" at bounding box center [564, 521] width 115 height 38
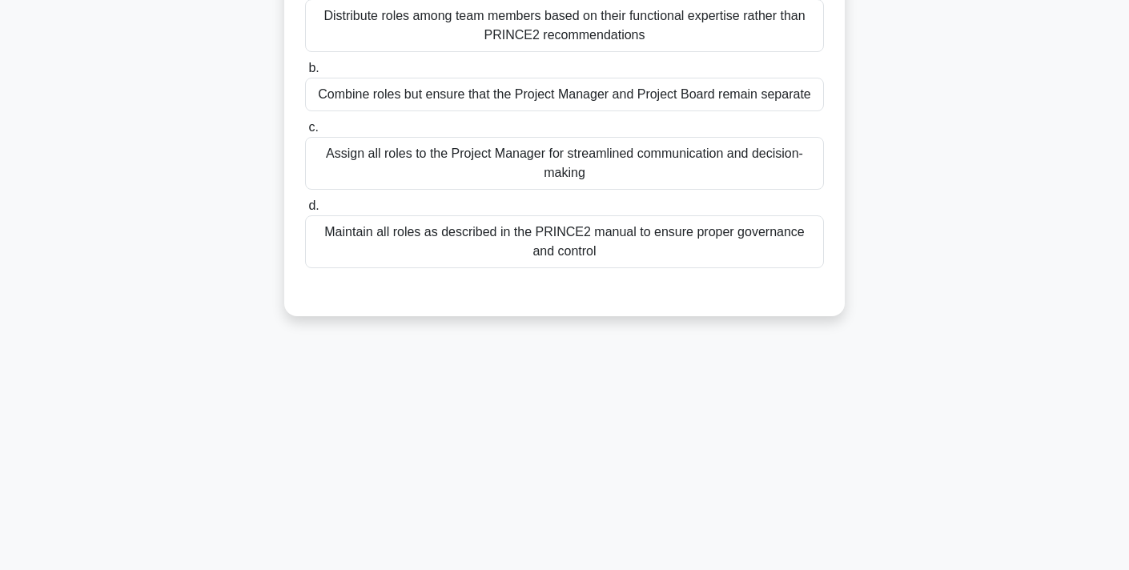
scroll to position [0, 0]
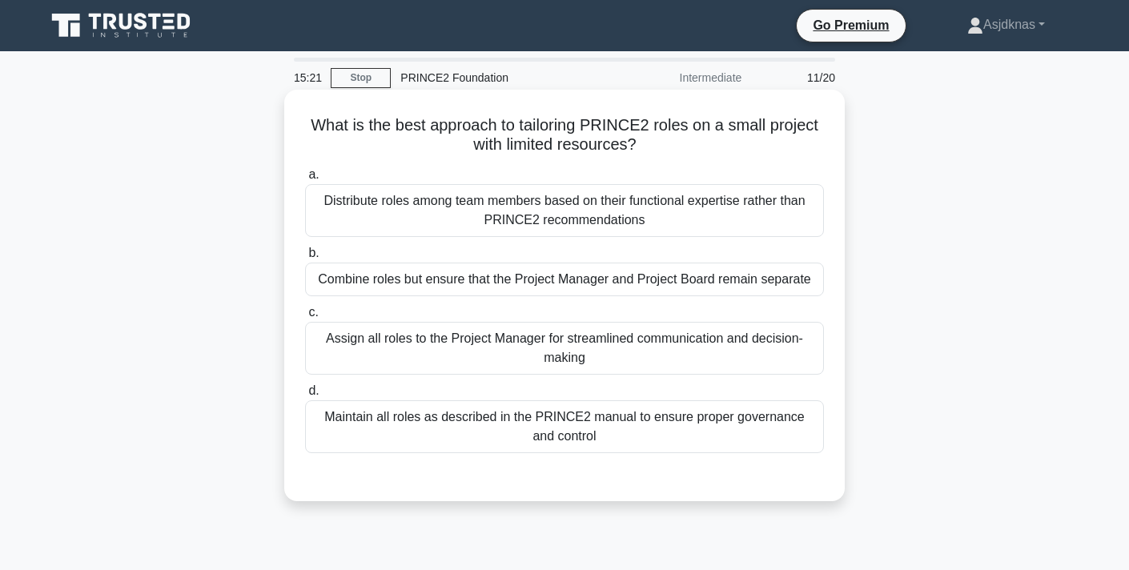
click at [630, 282] on div "Combine roles but ensure that the Project Manager and Project Board remain sepa…" at bounding box center [564, 280] width 519 height 34
click at [305, 259] on input "b. Combine roles but ensure that the Project Manager and Project Board remain s…" at bounding box center [305, 253] width 0 height 10
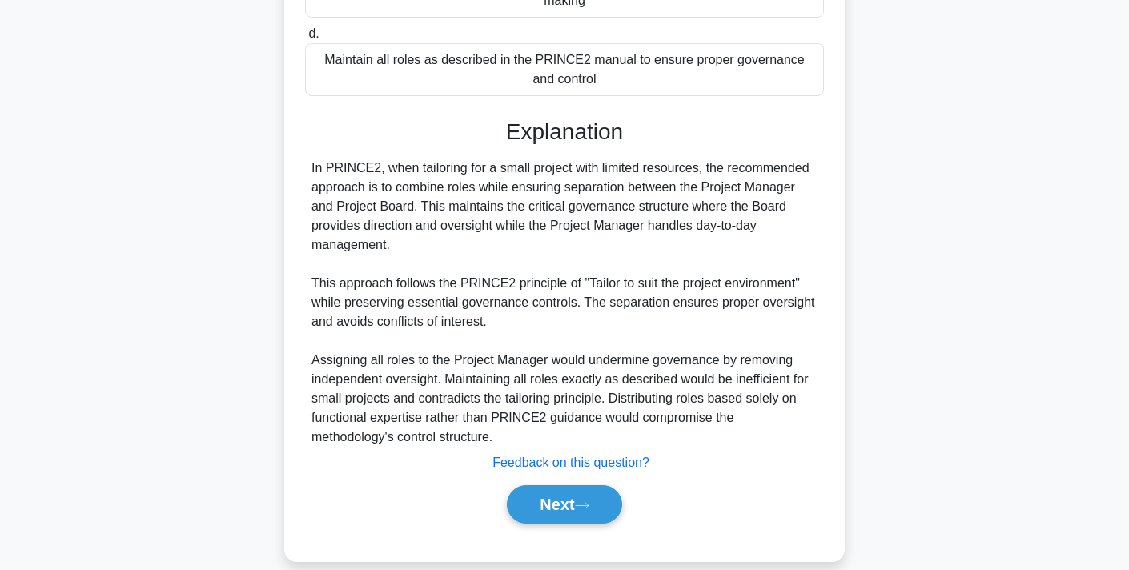
scroll to position [379, 0]
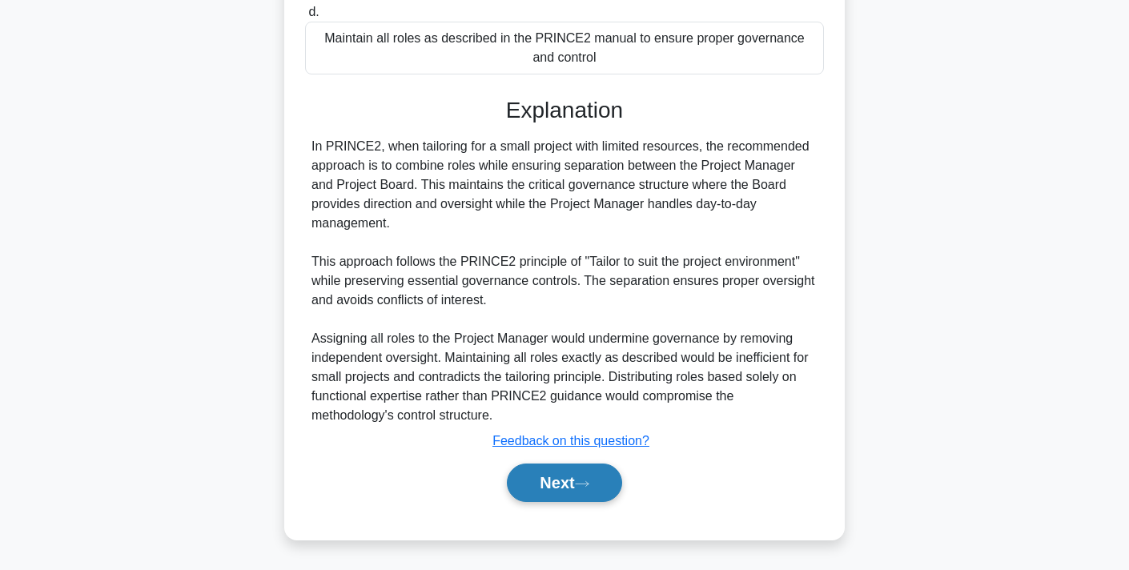
click at [574, 480] on button "Next" at bounding box center [564, 483] width 115 height 38
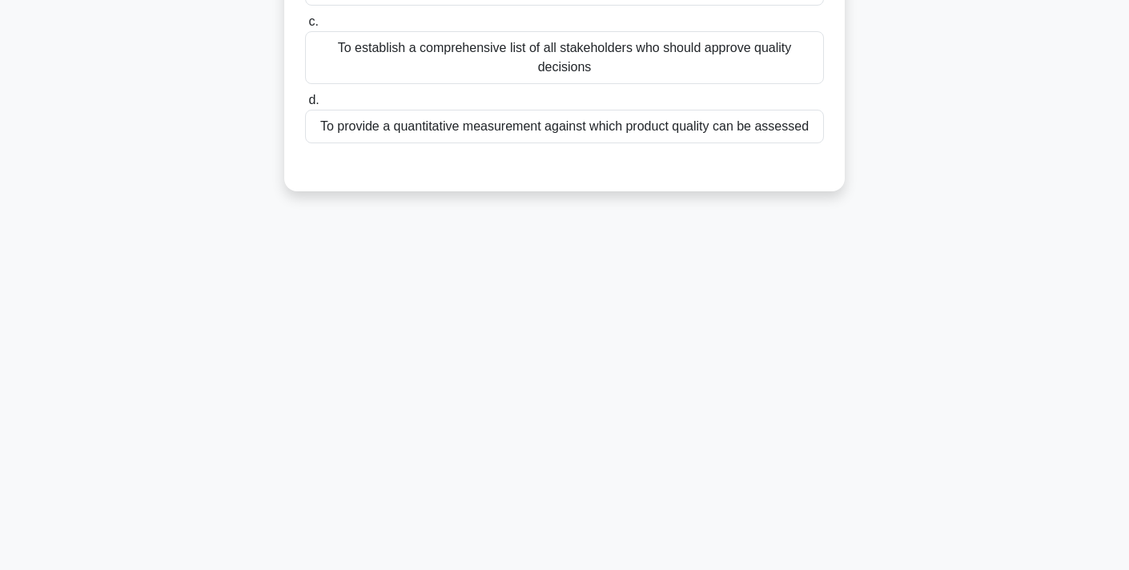
scroll to position [0, 0]
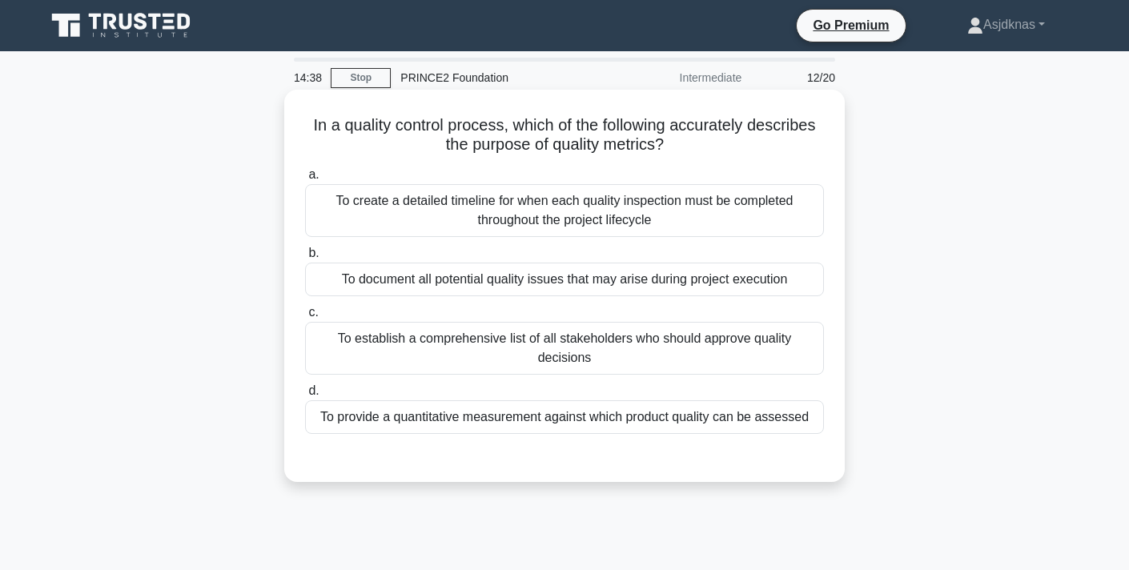
click at [727, 412] on div "To provide a quantitative measurement against which product quality can be asse…" at bounding box center [564, 417] width 519 height 34
click at [305, 396] on input "d. To provide a quantitative measurement against which product quality can be a…" at bounding box center [305, 391] width 0 height 10
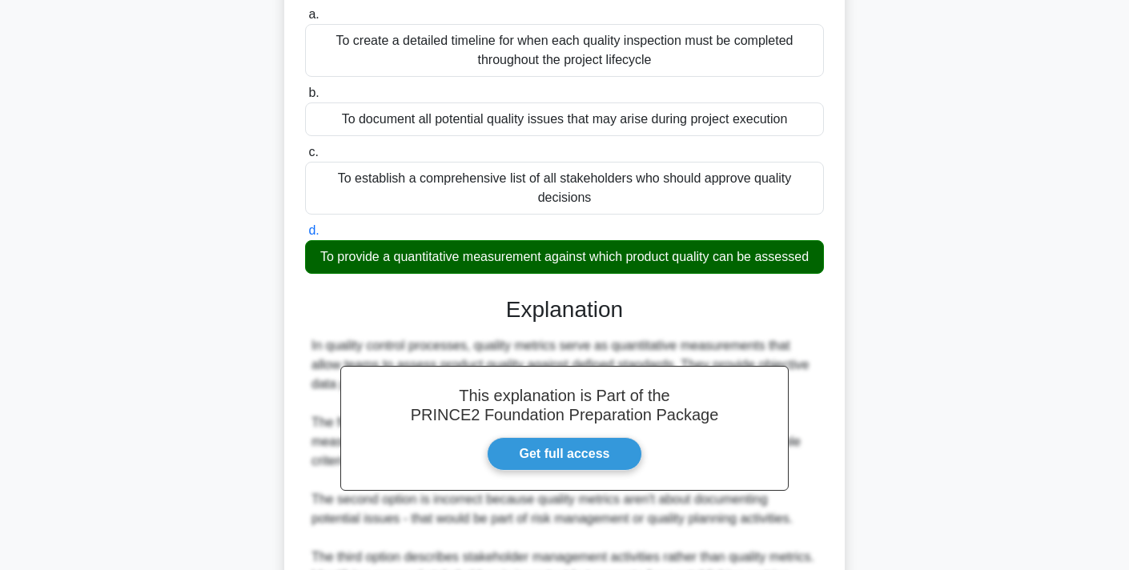
scroll to position [398, 0]
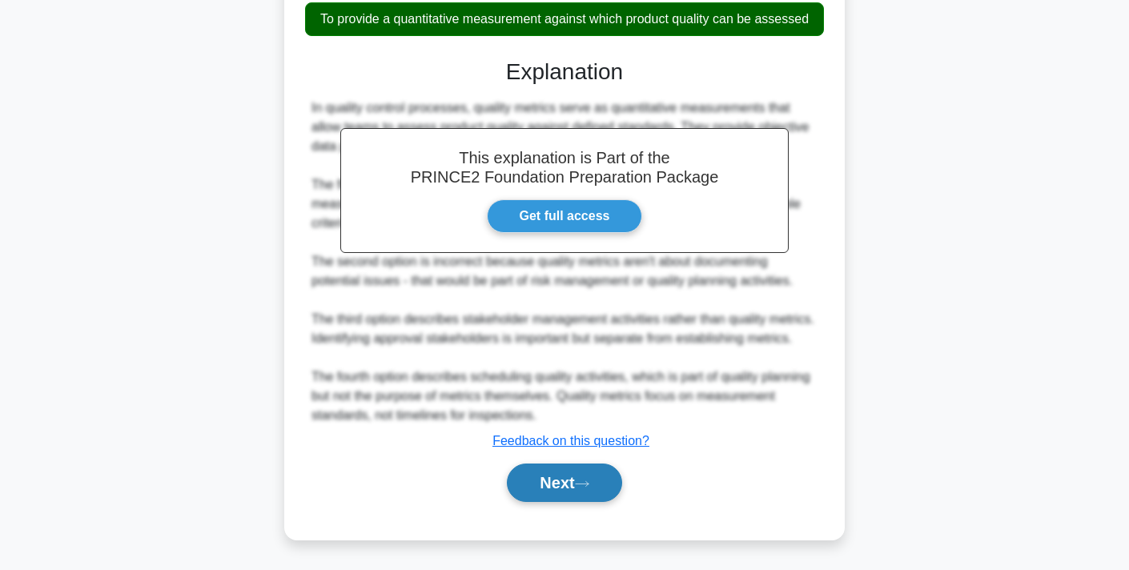
click at [578, 481] on button "Next" at bounding box center [564, 483] width 115 height 38
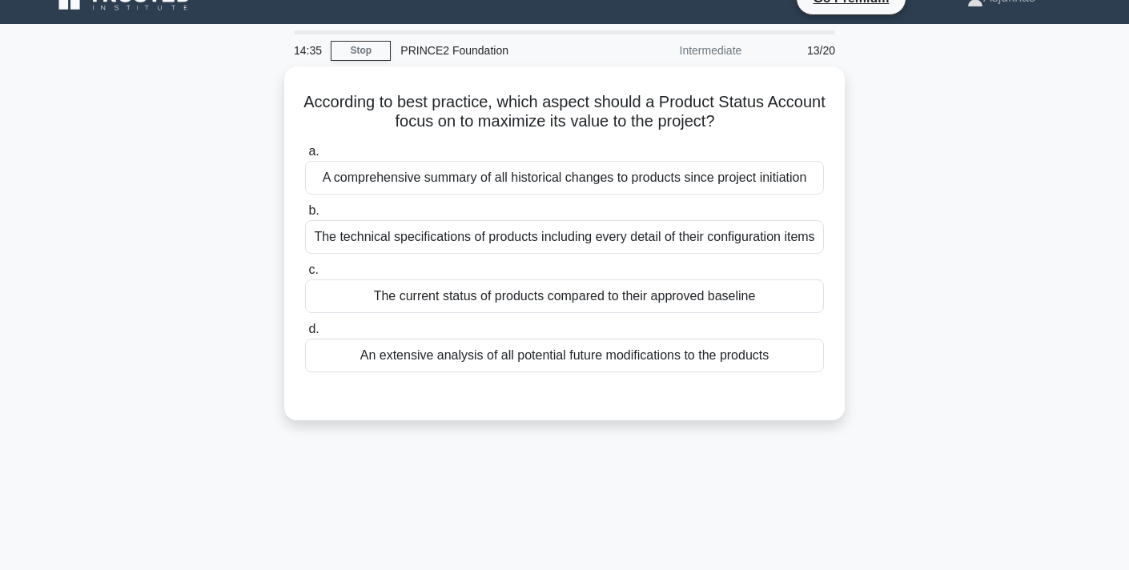
scroll to position [0, 0]
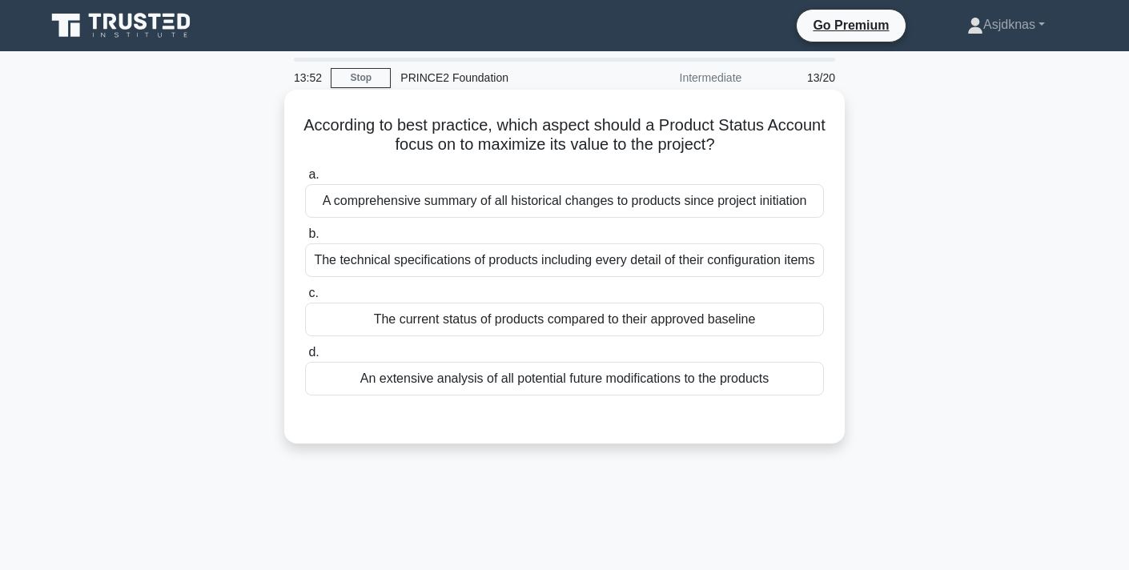
click at [678, 314] on div "The current status of products compared to their approved baseline" at bounding box center [564, 320] width 519 height 34
click at [305, 299] on input "c. The current status of products compared to their approved baseline" at bounding box center [305, 293] width 0 height 10
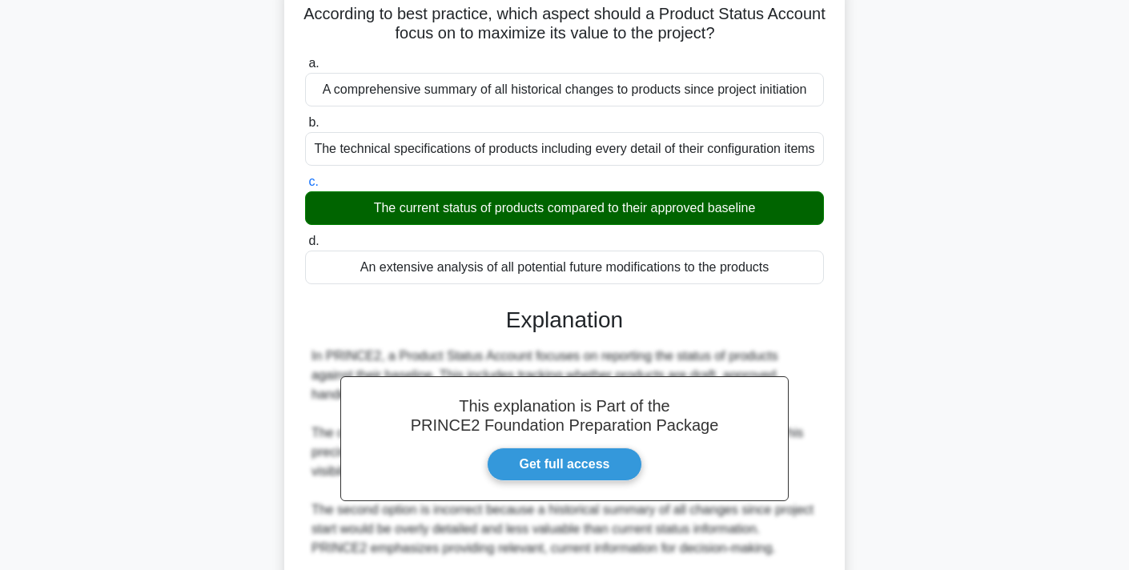
scroll to position [398, 0]
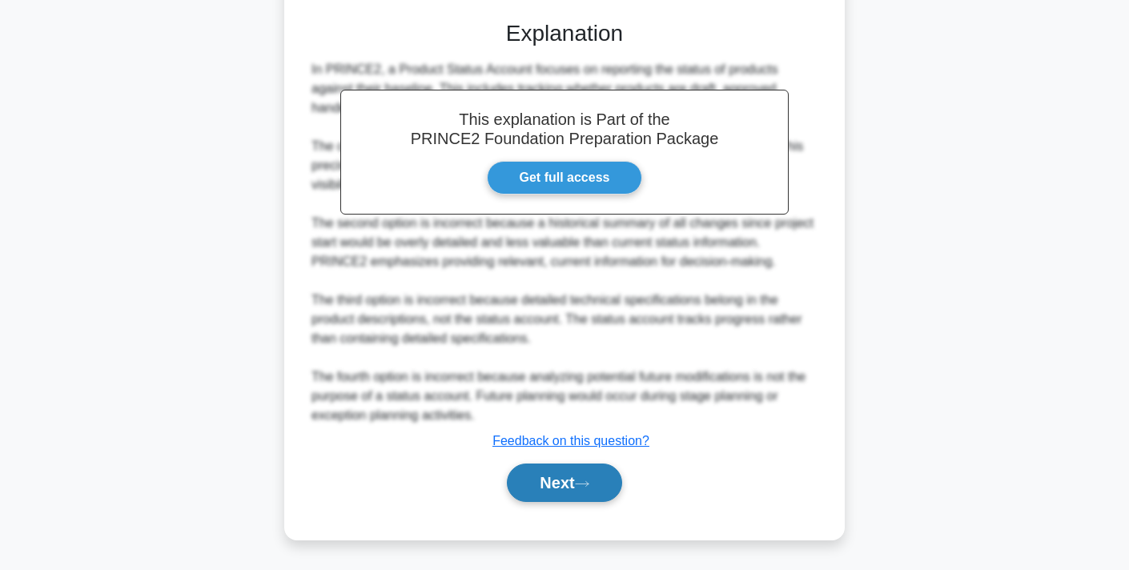
click at [548, 496] on button "Next" at bounding box center [564, 483] width 115 height 38
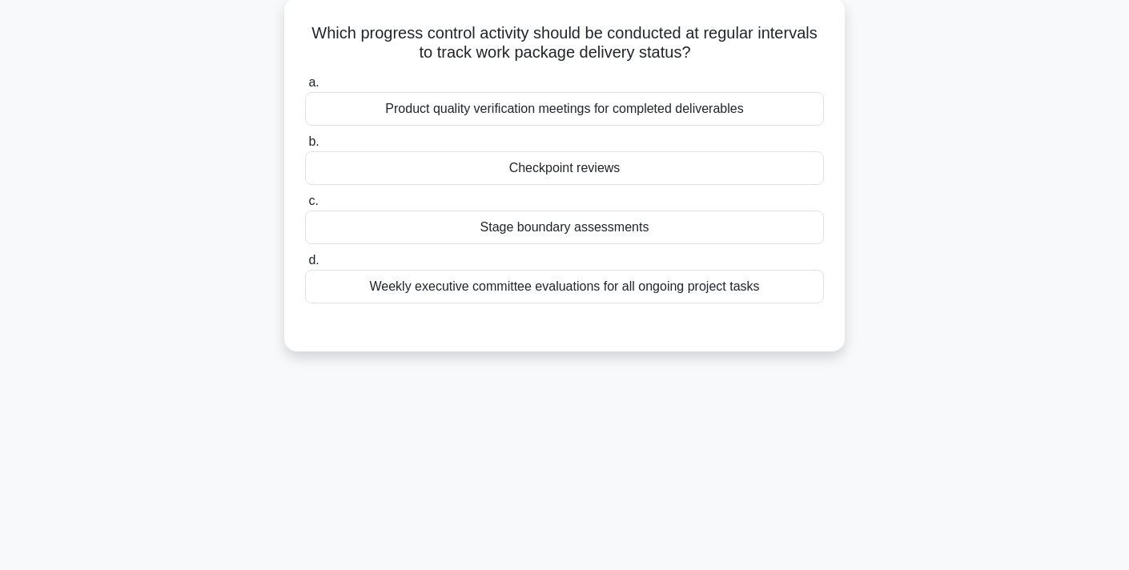
scroll to position [0, 0]
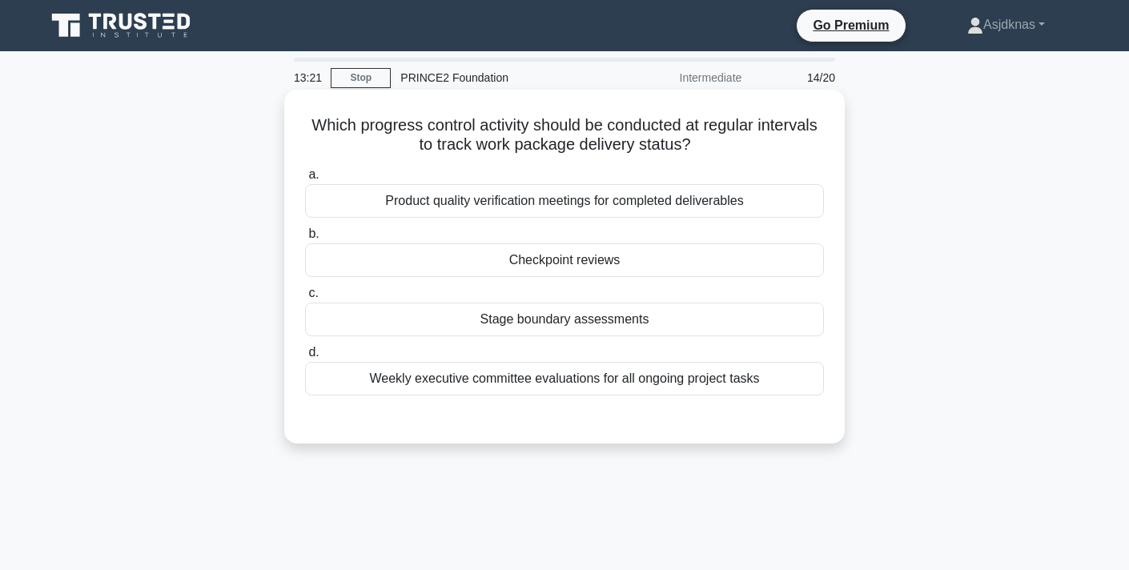
click at [766, 197] on div "Product quality verification meetings for completed deliverables" at bounding box center [564, 201] width 519 height 34
click at [305, 180] on input "a. Product quality verification meetings for completed deliverables" at bounding box center [305, 175] width 0 height 10
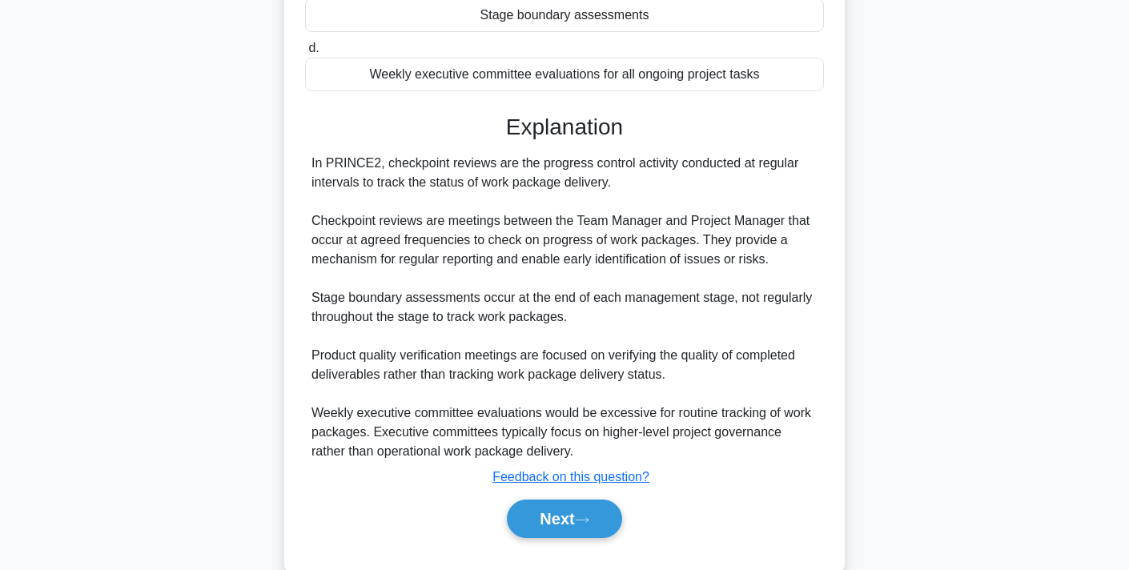
scroll to position [342, 0]
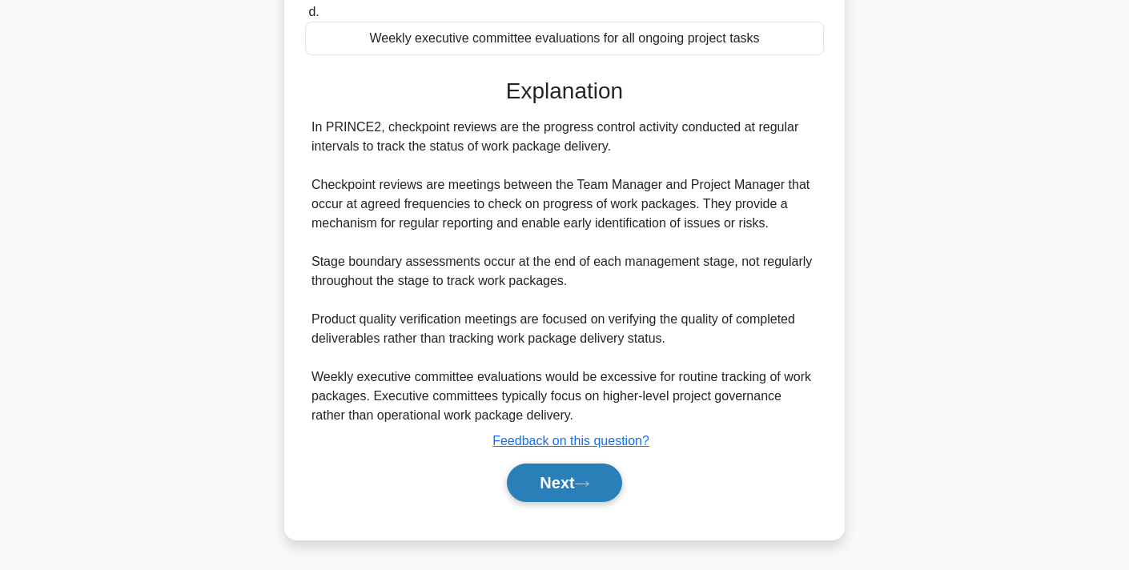
click at [562, 487] on button "Next" at bounding box center [564, 483] width 115 height 38
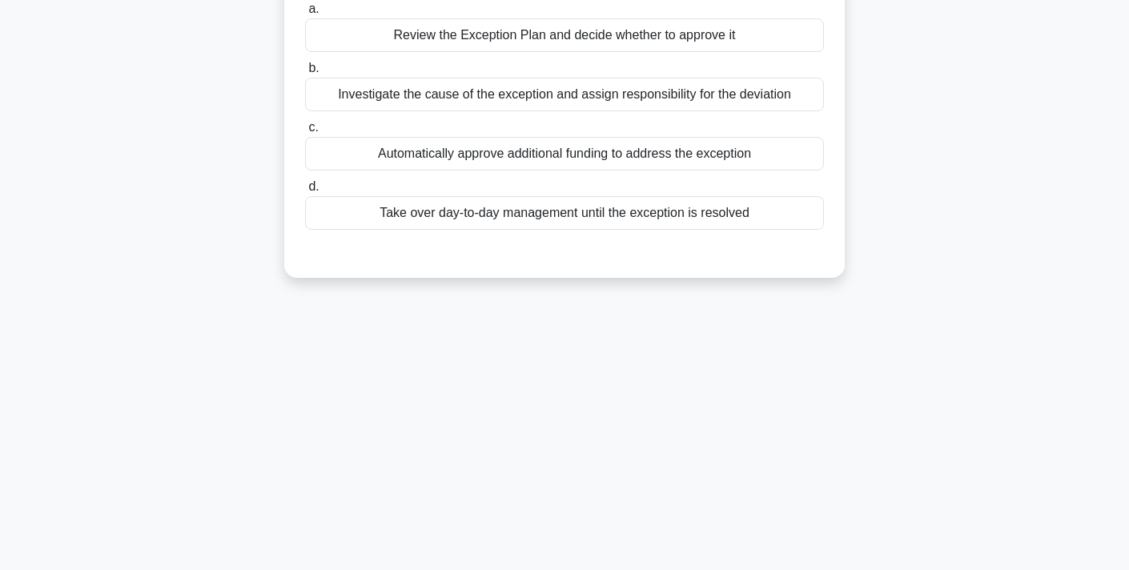
scroll to position [0, 0]
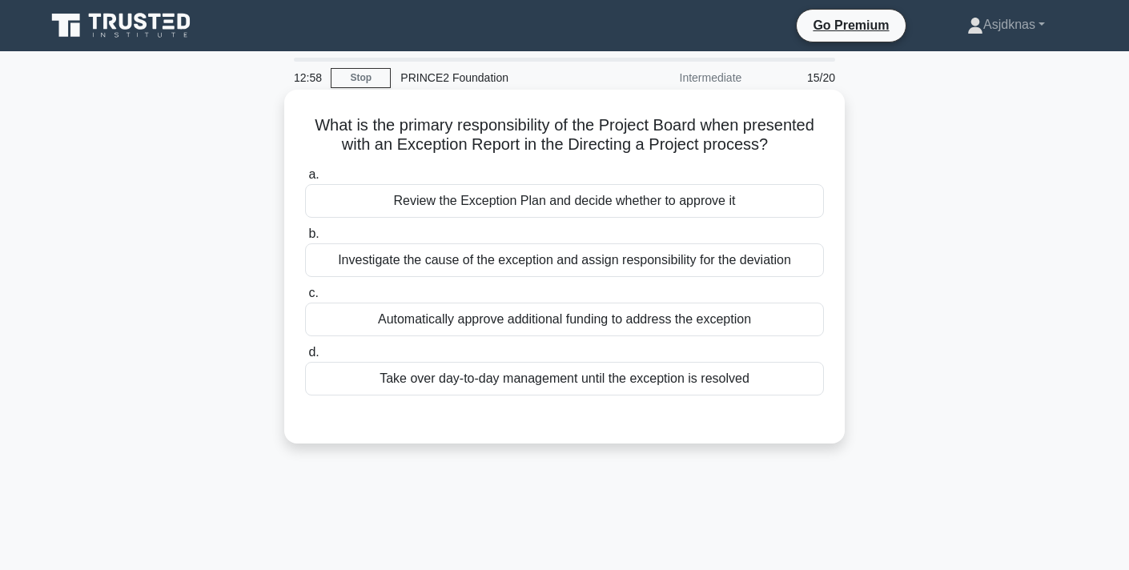
click at [686, 257] on div "Investigate the cause of the exception and assign responsibility for the deviat…" at bounding box center [564, 260] width 519 height 34
click at [305, 239] on input "b. Investigate the cause of the exception and assign responsibility for the dev…" at bounding box center [305, 234] width 0 height 10
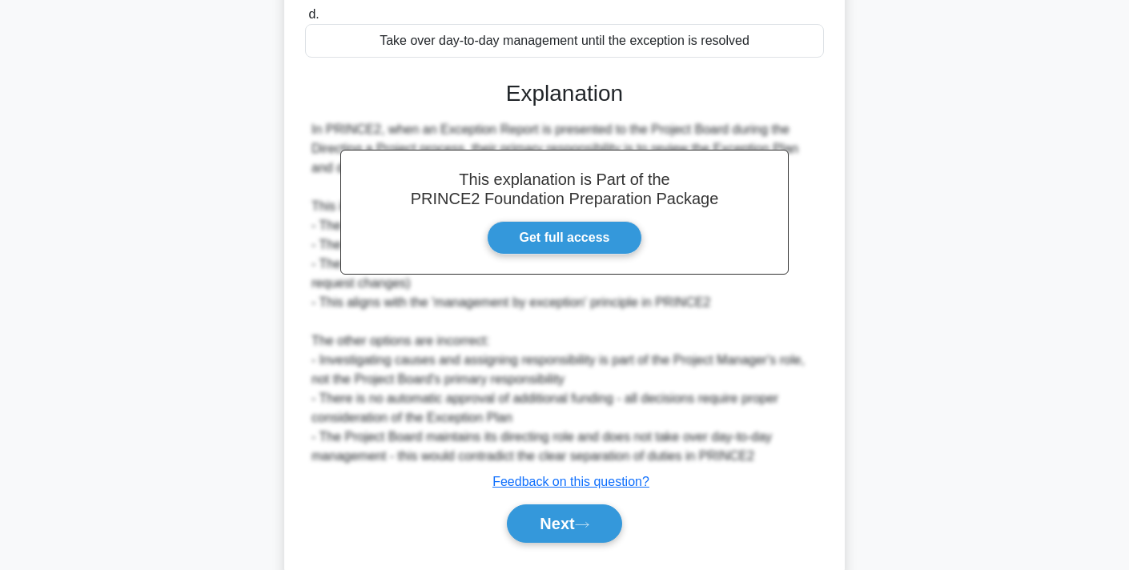
scroll to position [380, 0]
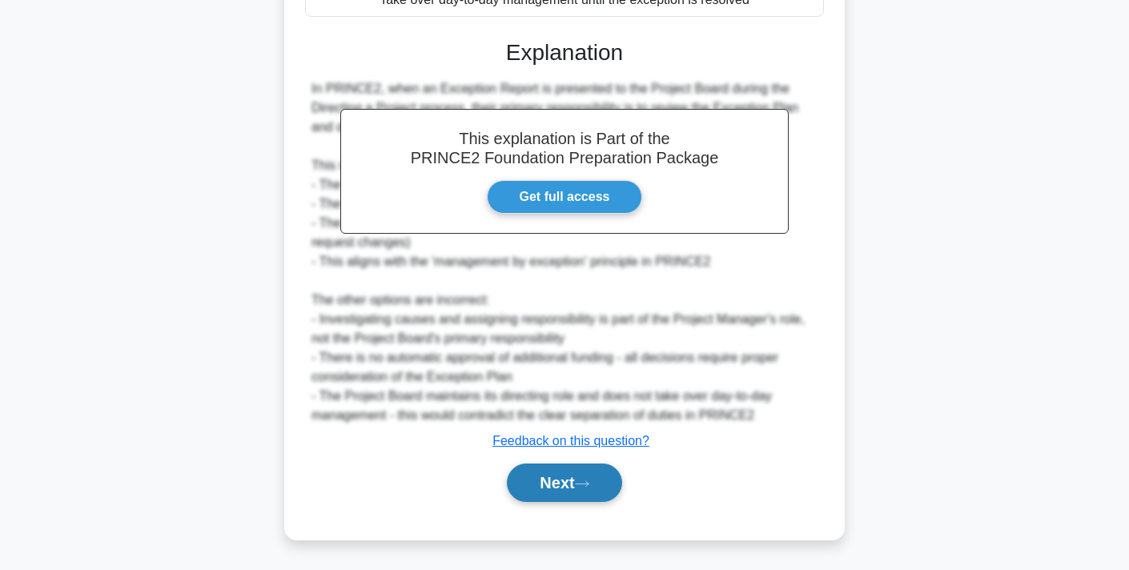
click at [591, 467] on button "Next" at bounding box center [564, 483] width 115 height 38
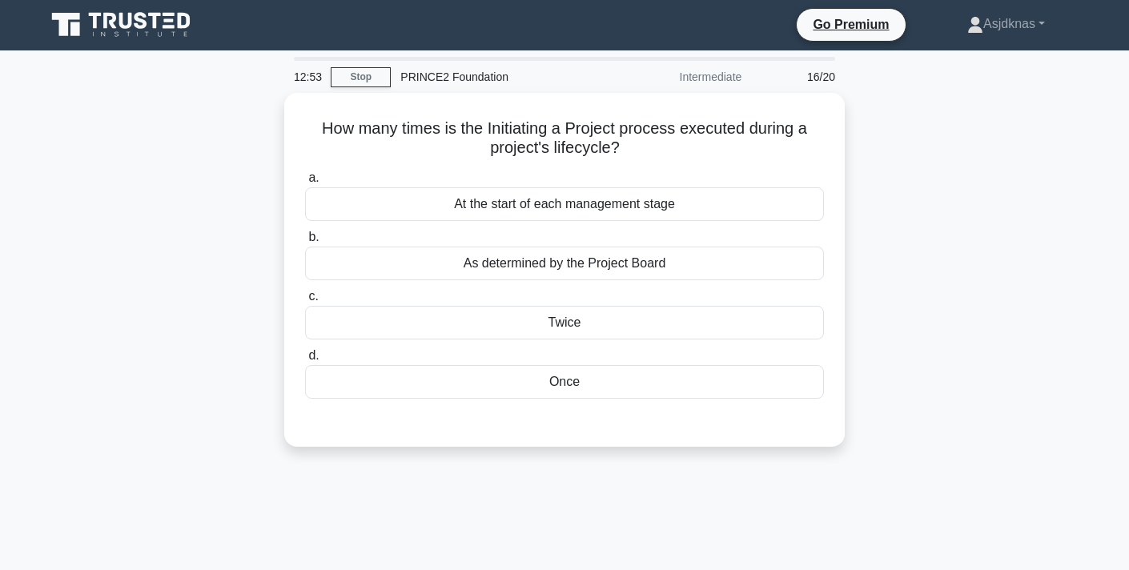
scroll to position [0, 0]
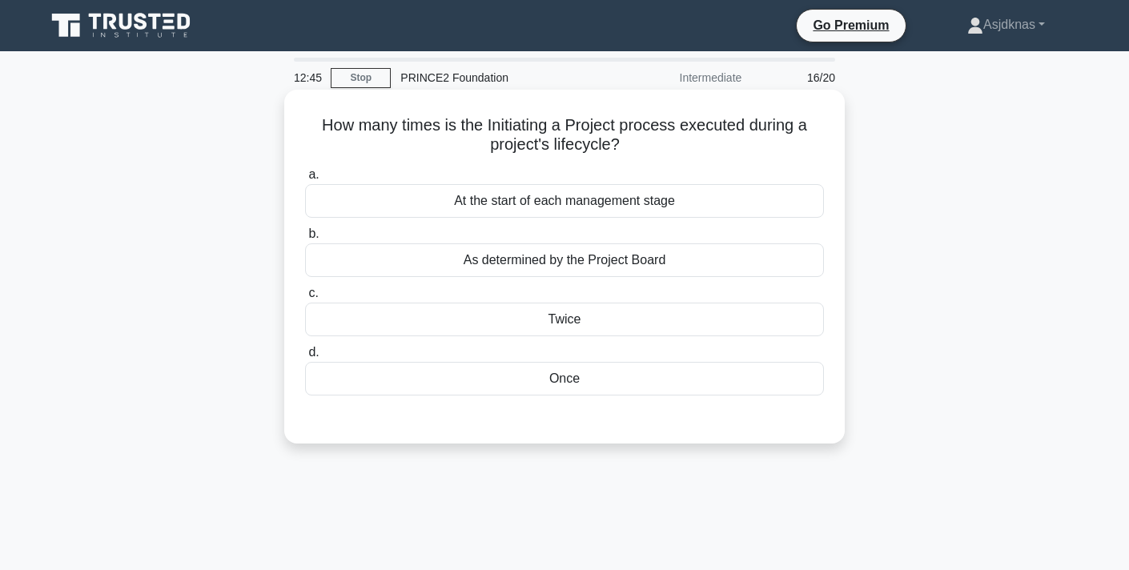
click at [654, 199] on div "At the start of each management stage" at bounding box center [564, 201] width 519 height 34
click at [305, 180] on input "a. At the start of each management stage" at bounding box center [305, 175] width 0 height 10
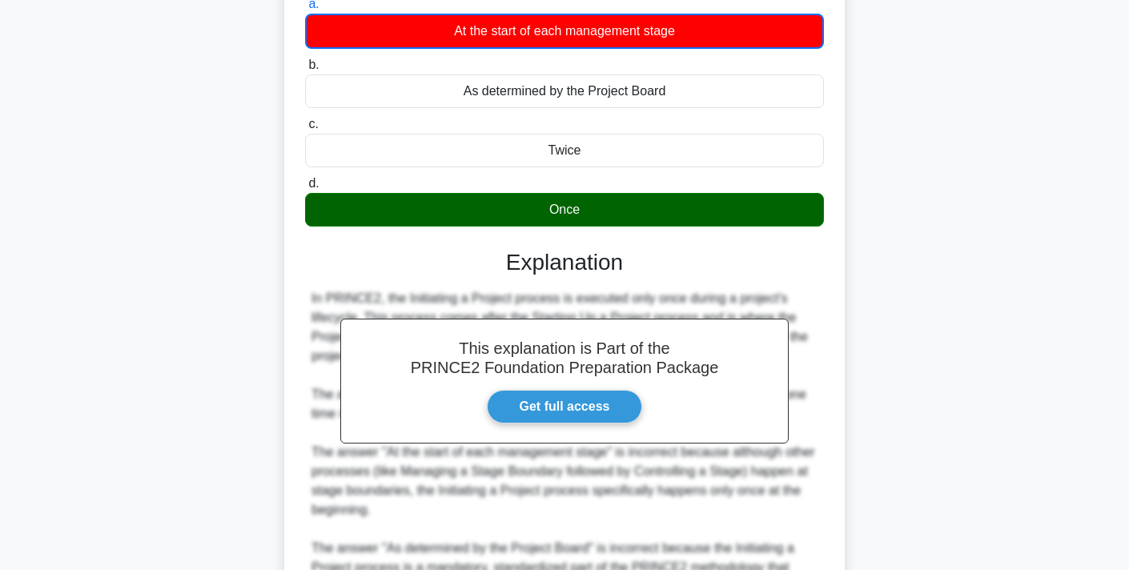
scroll to position [342, 0]
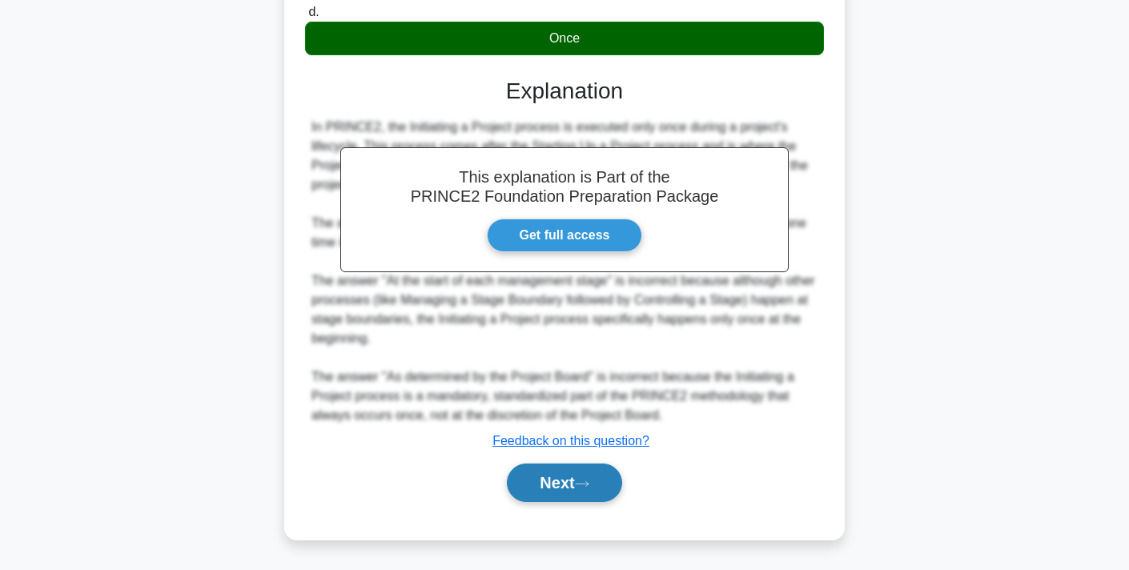
click at [560, 477] on button "Next" at bounding box center [564, 483] width 115 height 38
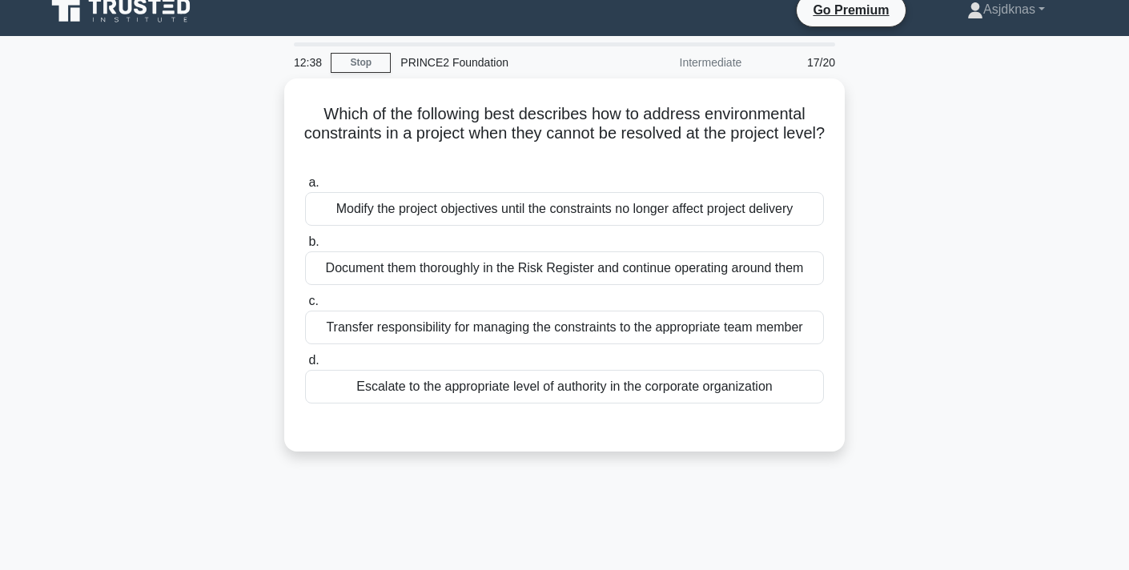
scroll to position [0, 0]
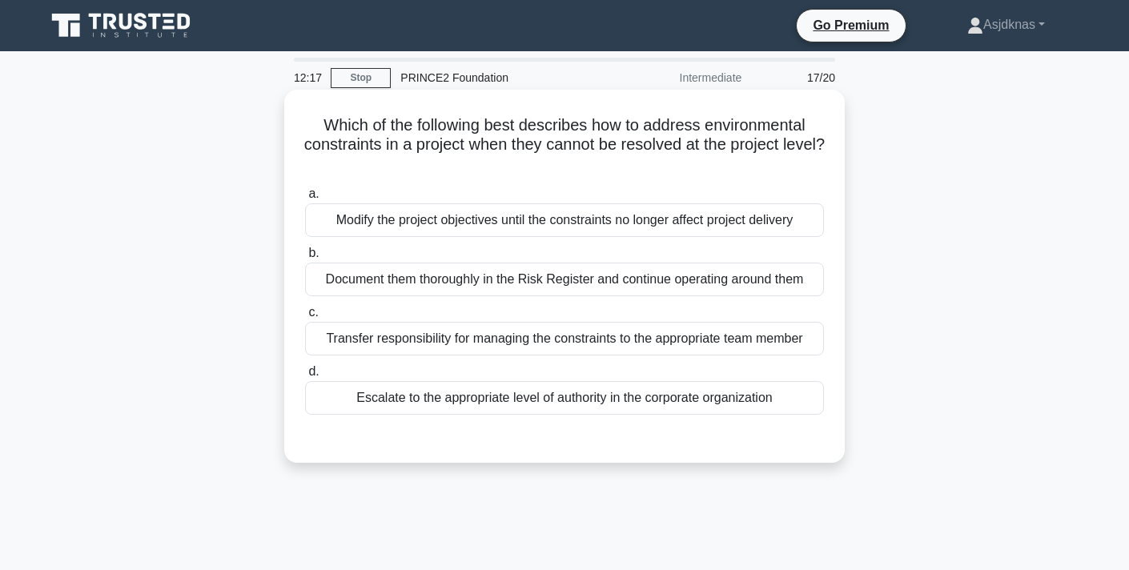
click at [662, 400] on div "Escalate to the appropriate level of authority in the corporate organization" at bounding box center [564, 398] width 519 height 34
click at [305, 377] on input "d. Escalate to the appropriate level of authority in the corporate organization" at bounding box center [305, 372] width 0 height 10
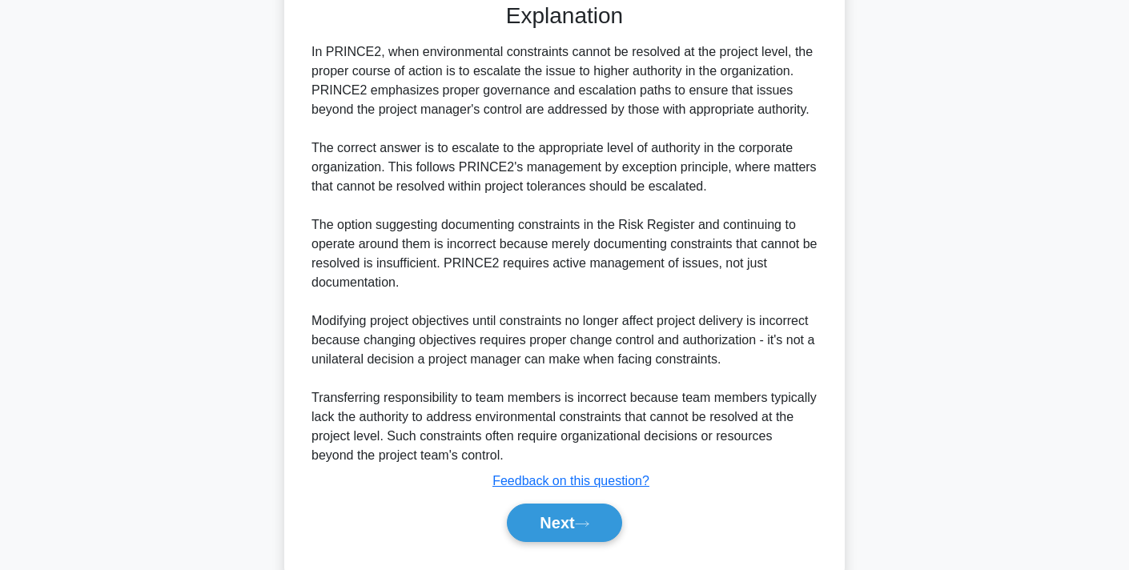
scroll to position [475, 0]
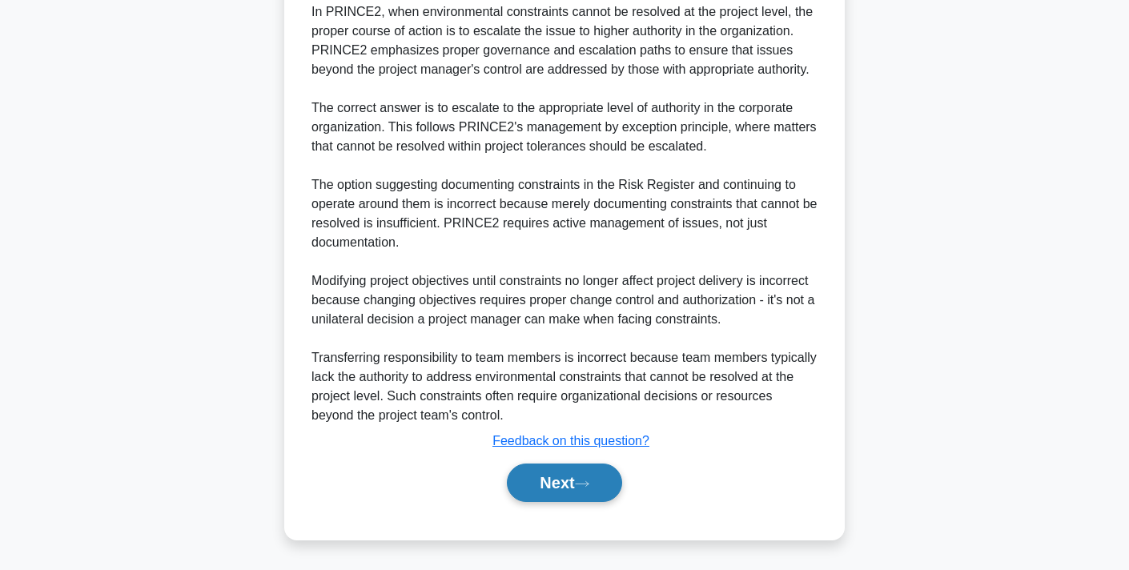
click at [606, 480] on button "Next" at bounding box center [564, 483] width 115 height 38
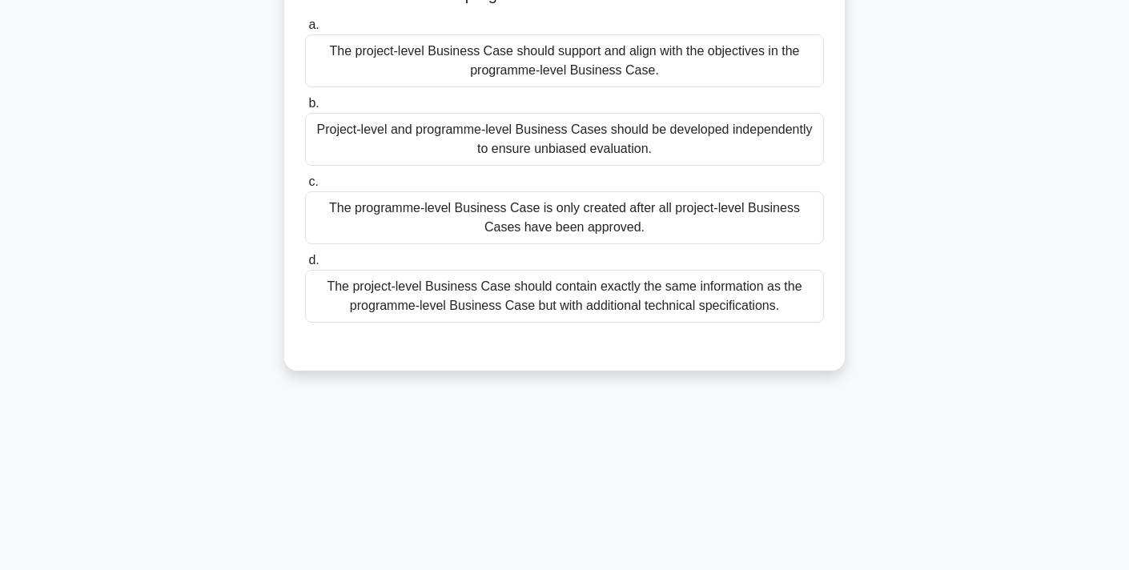
scroll to position [0, 0]
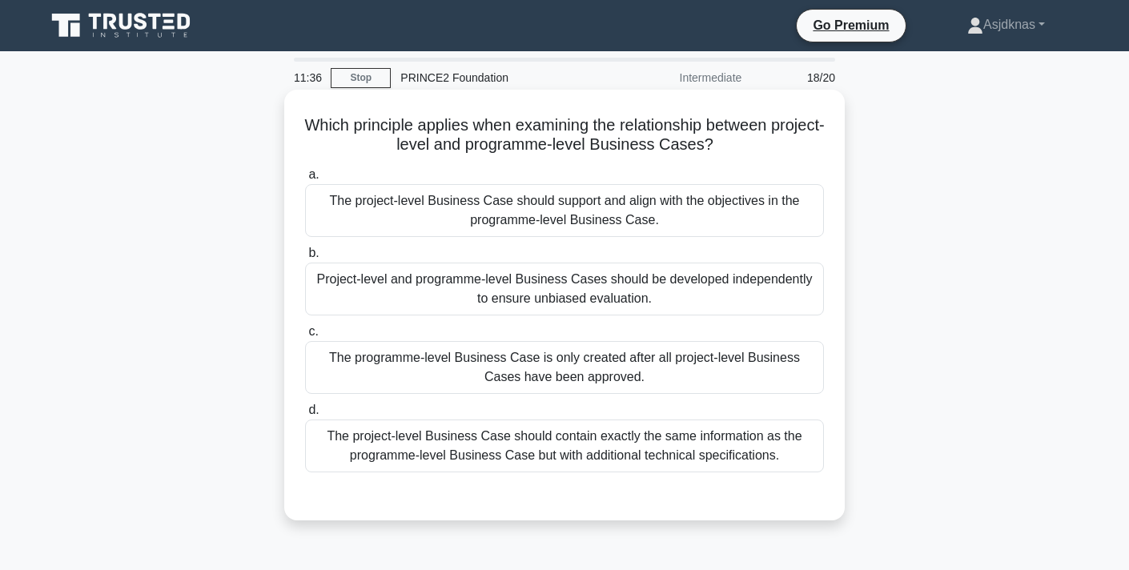
click at [697, 210] on div "The project-level Business Case should support and align with the objectives in…" at bounding box center [564, 210] width 519 height 53
click at [305, 180] on input "a. The project-level Business Case should support and align with the objectives…" at bounding box center [305, 175] width 0 height 10
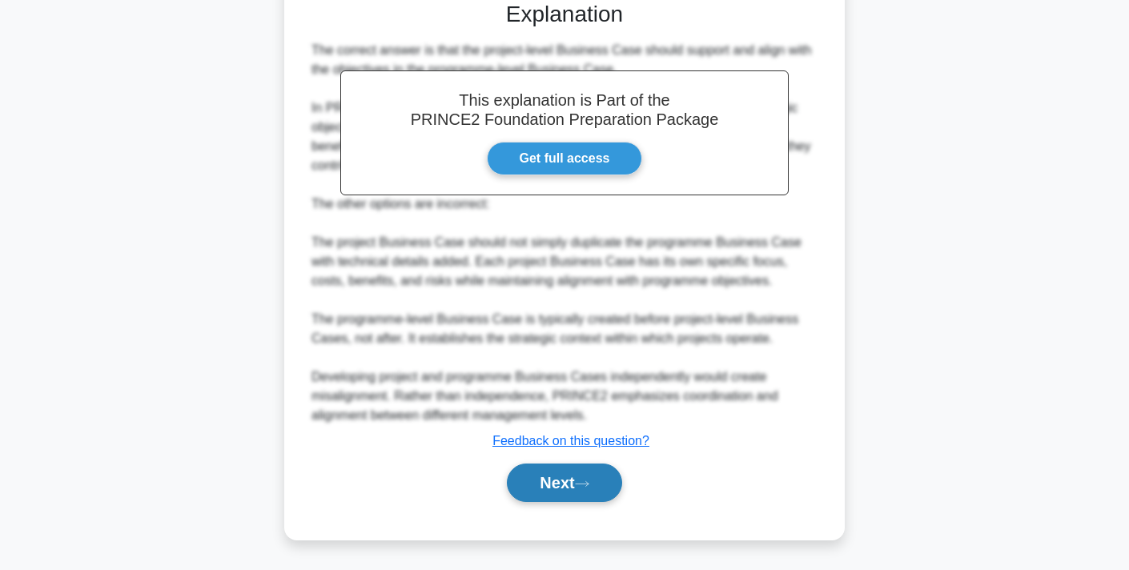
click at [559, 492] on button "Next" at bounding box center [564, 483] width 115 height 38
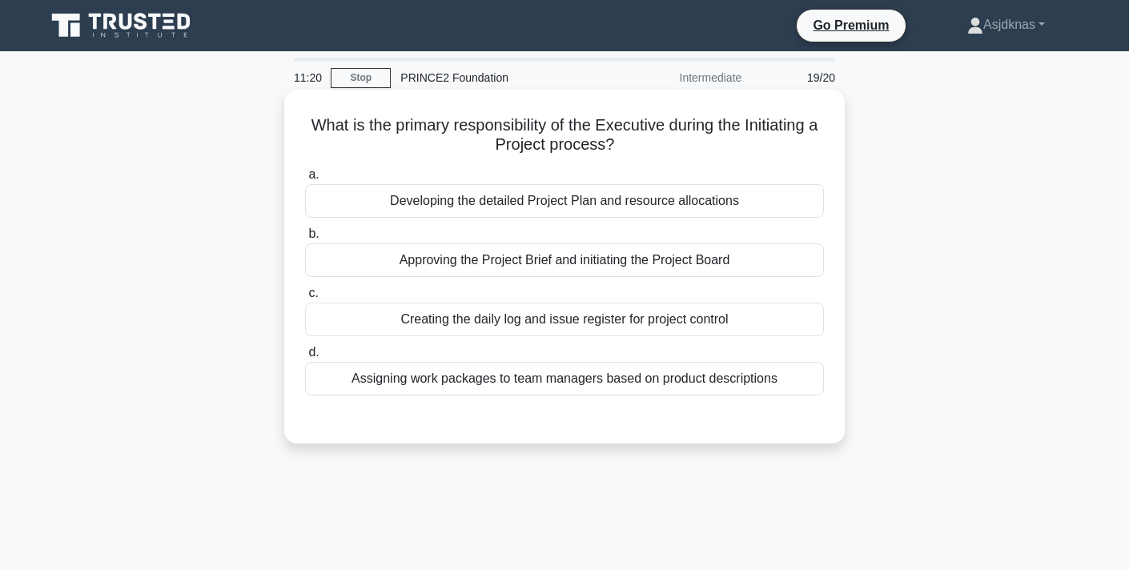
click at [662, 205] on div "Developing the detailed Project Plan and resource allocations" at bounding box center [564, 201] width 519 height 34
click at [305, 180] on input "a. Developing the detailed Project Plan and resource allocations" at bounding box center [305, 175] width 0 height 10
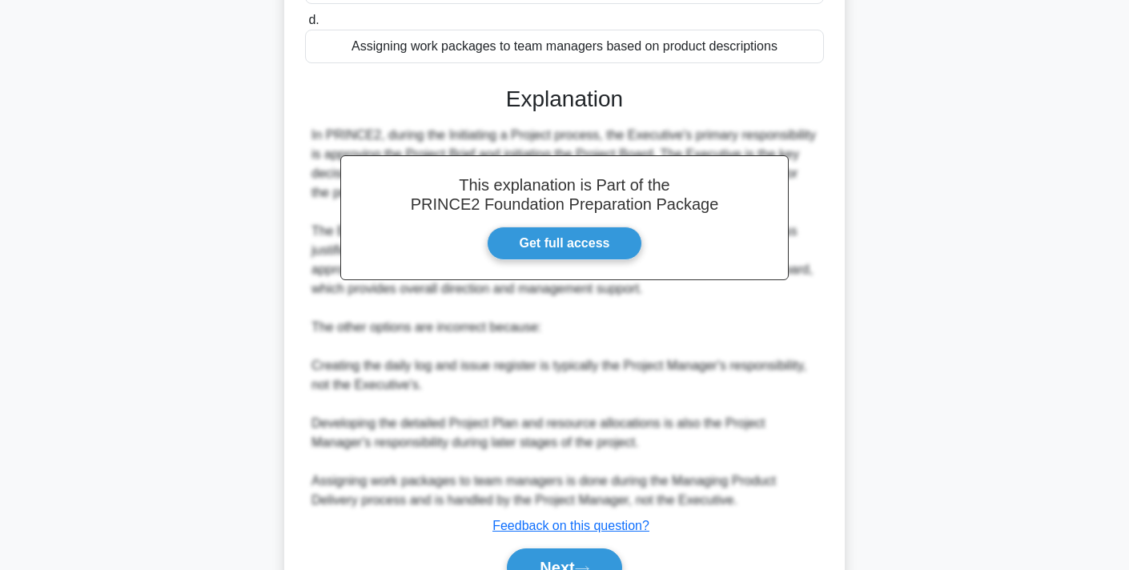
scroll to position [419, 0]
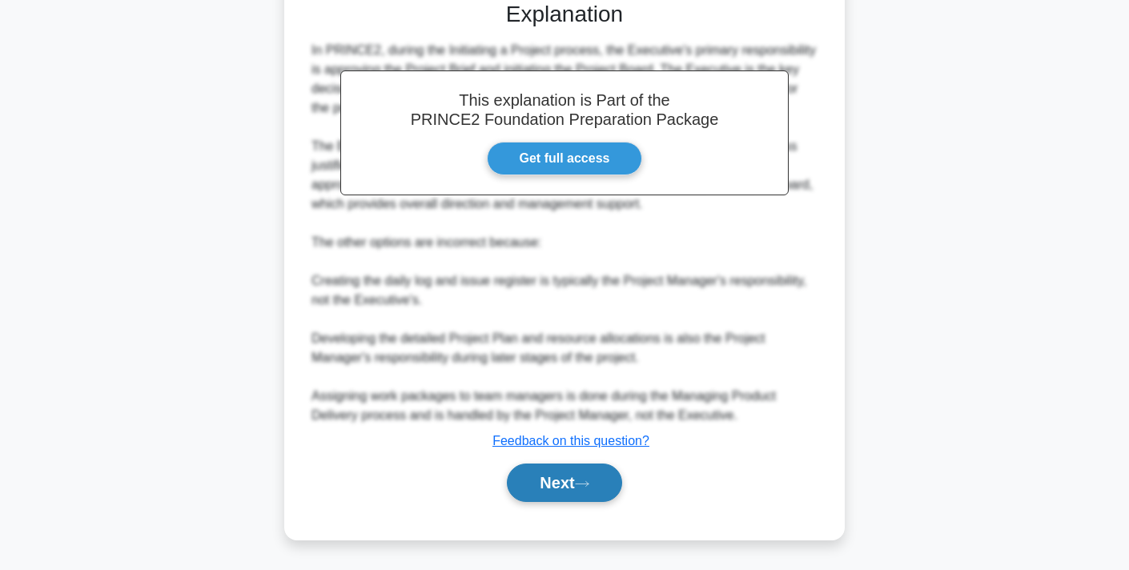
click at [602, 469] on button "Next" at bounding box center [564, 483] width 115 height 38
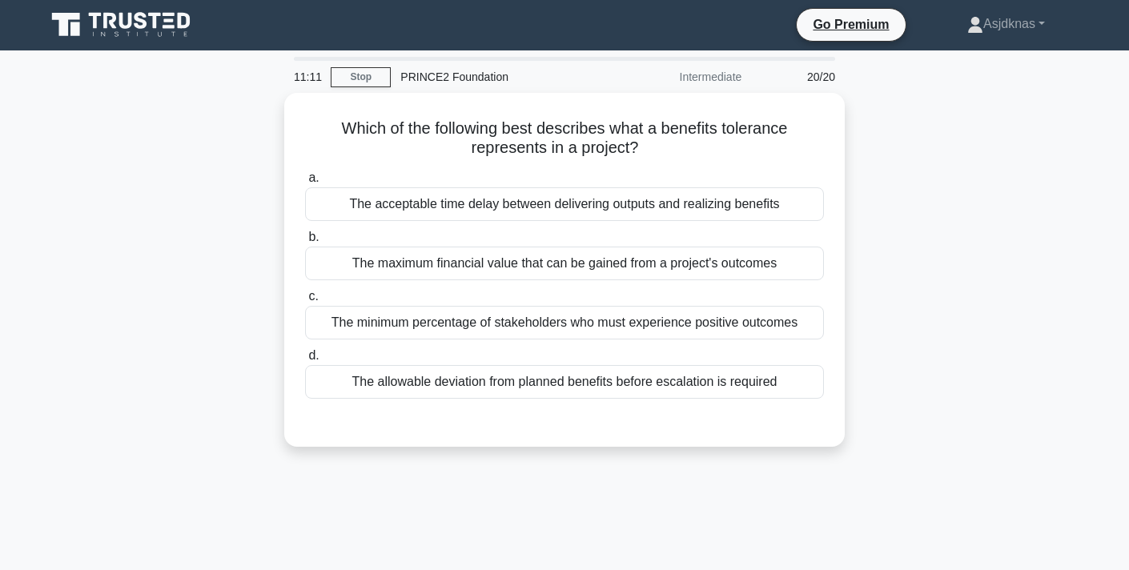
scroll to position [0, 0]
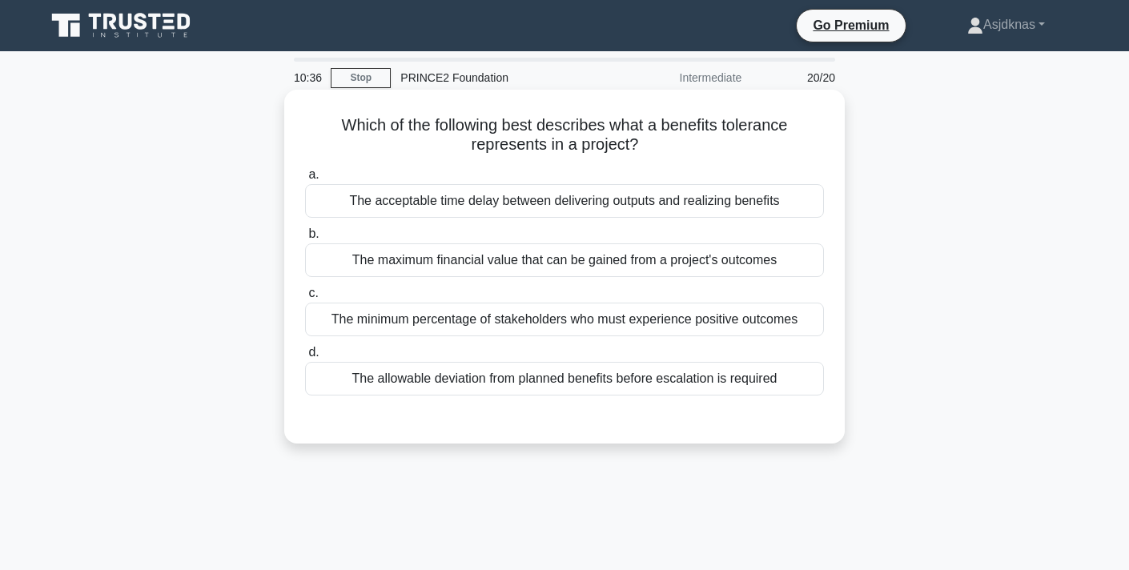
click at [636, 376] on div "The allowable deviation from planned benefits before escalation is required" at bounding box center [564, 379] width 519 height 34
click at [305, 358] on input "d. The allowable deviation from planned benefits before escalation is required" at bounding box center [305, 353] width 0 height 10
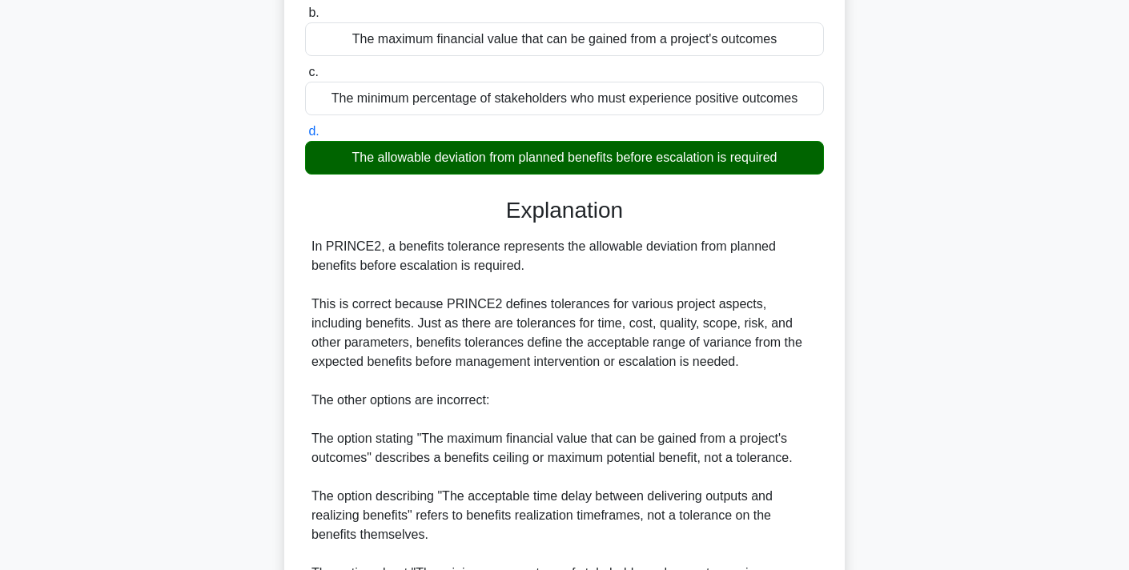
scroll to position [417, 0]
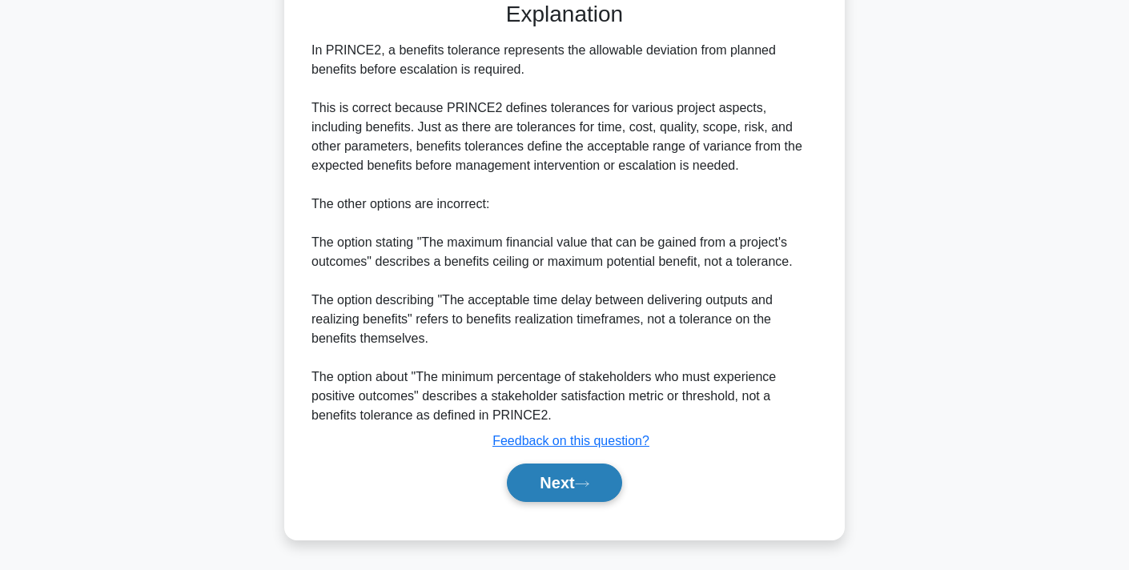
click at [579, 473] on button "Next" at bounding box center [564, 483] width 115 height 38
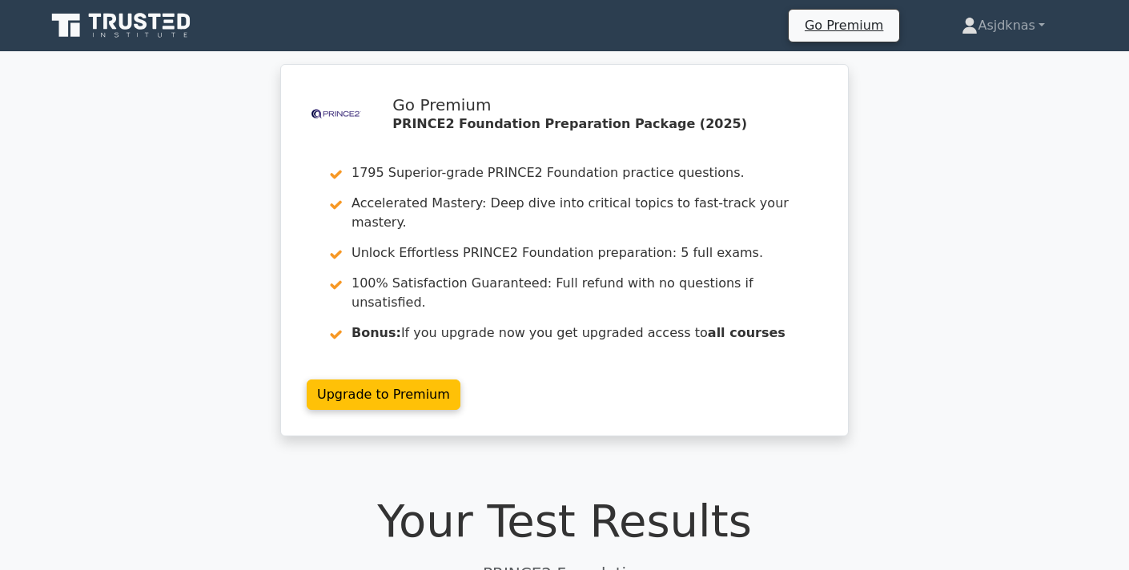
click at [93, 31] on icon at bounding box center [123, 25] width 154 height 30
